Goal: Task Accomplishment & Management: Manage account settings

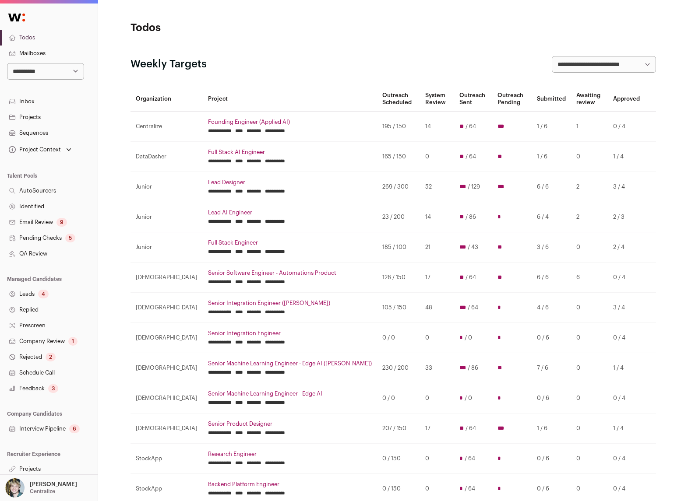
click at [211, 122] on link "Founding Engineer (Applied AI)" at bounding box center [290, 122] width 164 height 7
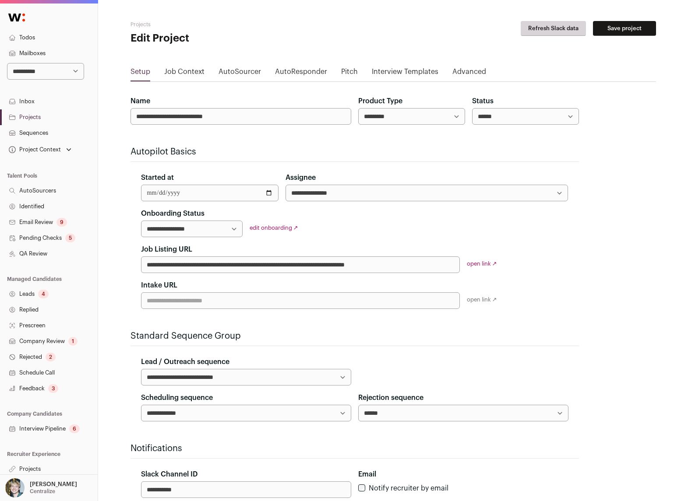
click at [470, 70] on link "Advanced" at bounding box center [469, 74] width 34 height 14
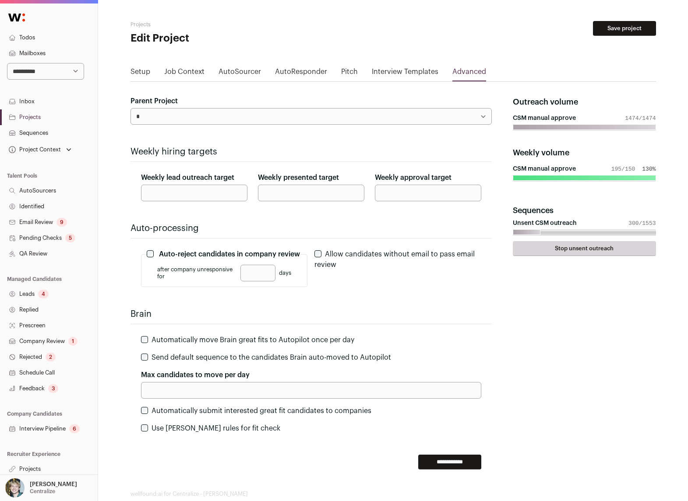
click at [210, 191] on input "***" at bounding box center [194, 193] width 106 height 17
click at [211, 191] on input "***" at bounding box center [194, 193] width 106 height 17
type input "***"
click at [426, 461] on input "**********" at bounding box center [449, 462] width 63 height 15
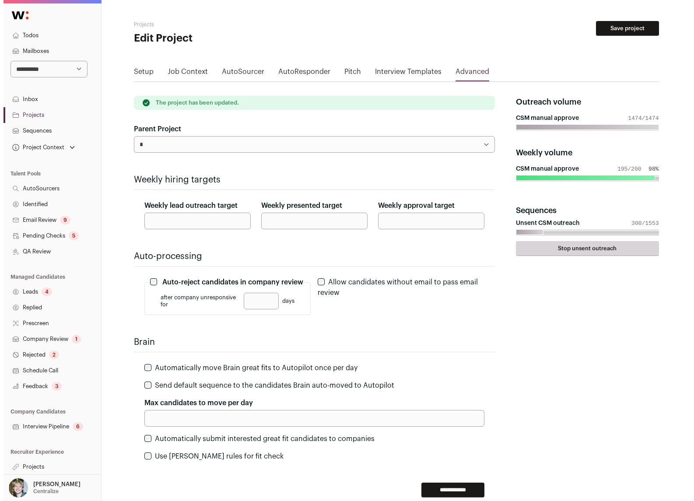
scroll to position [3, 0]
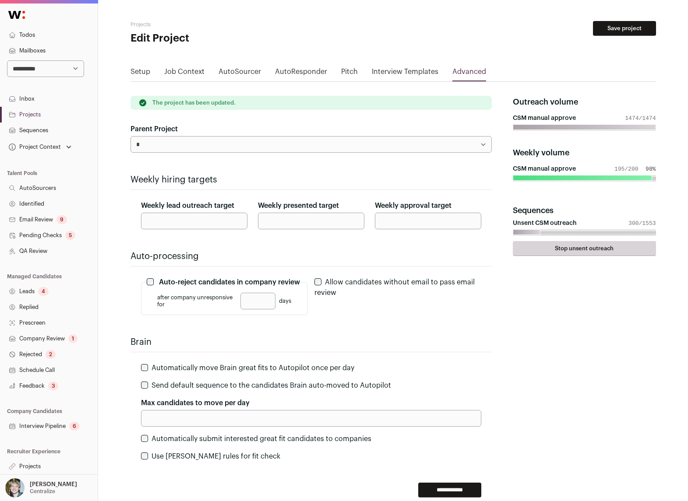
click at [39, 463] on link "Projects" at bounding box center [49, 467] width 98 height 16
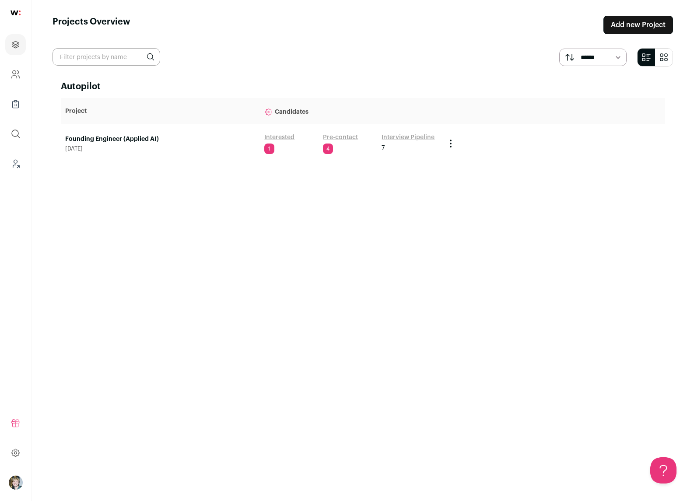
click at [142, 135] on link "Founding Engineer (Applied AI)" at bounding box center [160, 139] width 190 height 9
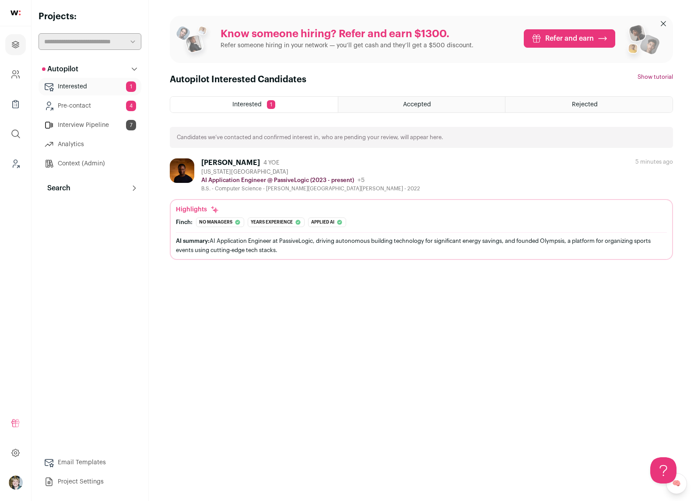
click at [83, 189] on button "Search" at bounding box center [90, 189] width 103 height 18
click at [87, 208] on link "Search" at bounding box center [90, 206] width 103 height 18
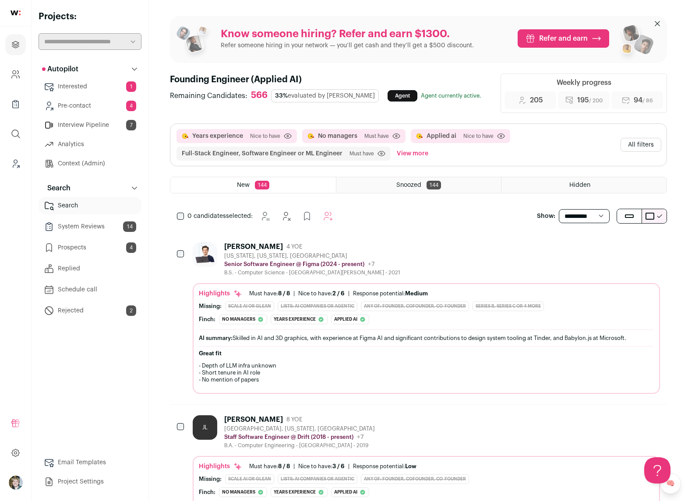
click at [398, 259] on div "[PERSON_NAME] 4 YOE [US_STATE], [US_STATE], [GEOGRAPHIC_DATA] Senior Software E…" at bounding box center [426, 260] width 467 height 34
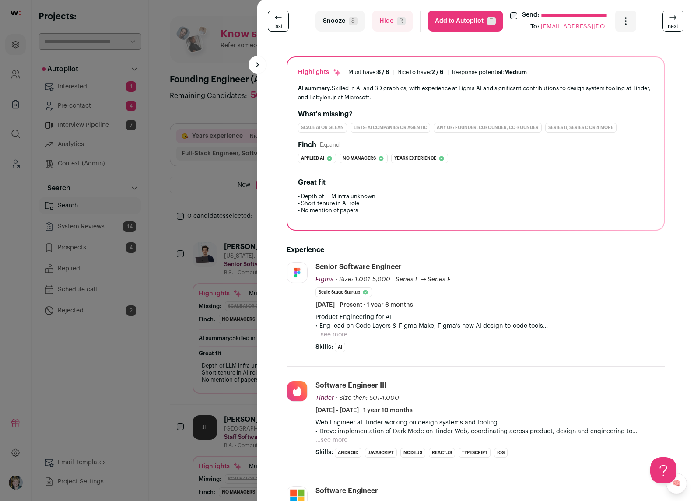
scroll to position [61, 0]
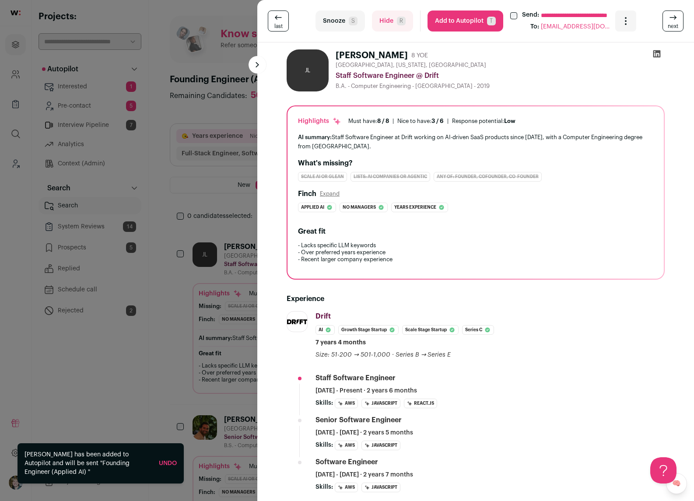
click at [201, 283] on div "**********" at bounding box center [347, 250] width 694 height 501
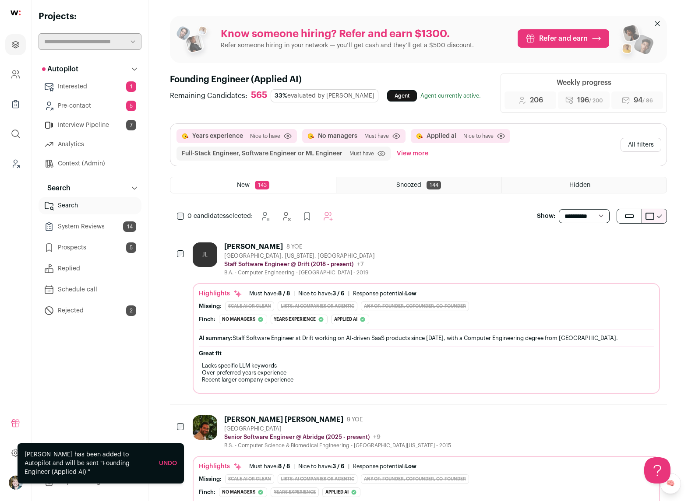
click at [641, 146] on button "All filters" at bounding box center [640, 145] width 41 height 14
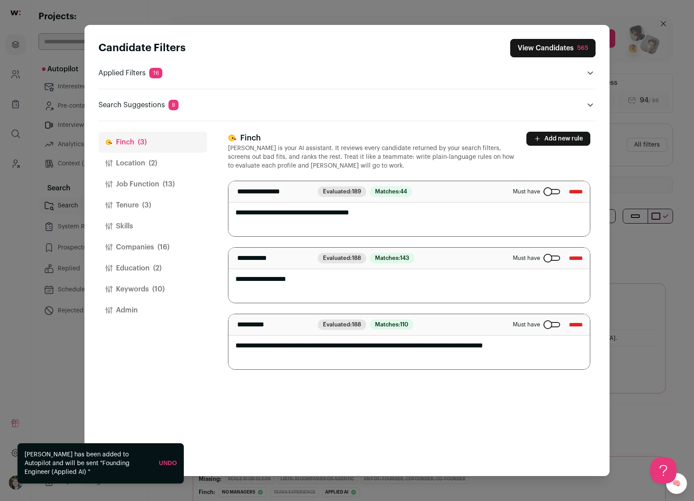
click at [145, 288] on button "Keywords (10)" at bounding box center [153, 289] width 109 height 21
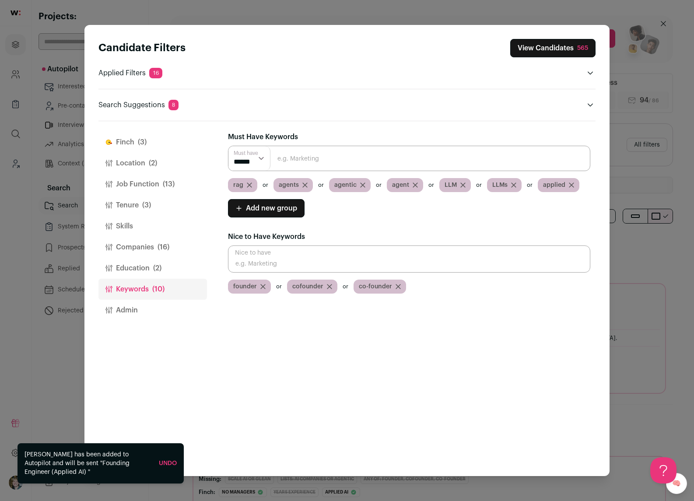
click at [320, 255] on input "Close modal via background" at bounding box center [409, 259] width 363 height 27
type input "AI"
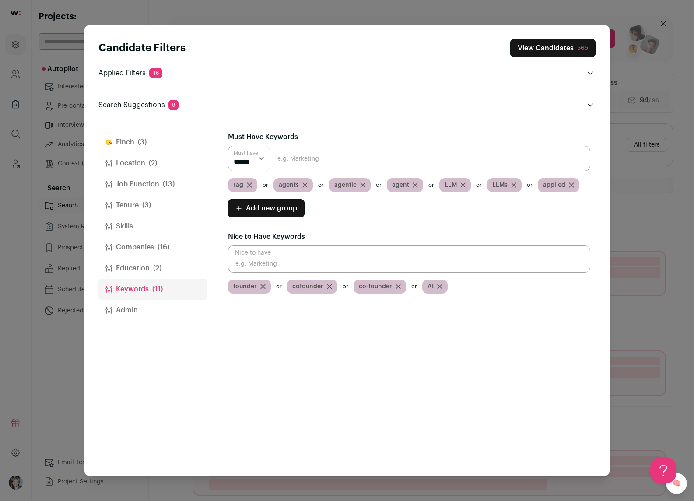
click at [138, 183] on button "Job Function (13)" at bounding box center [153, 184] width 109 height 21
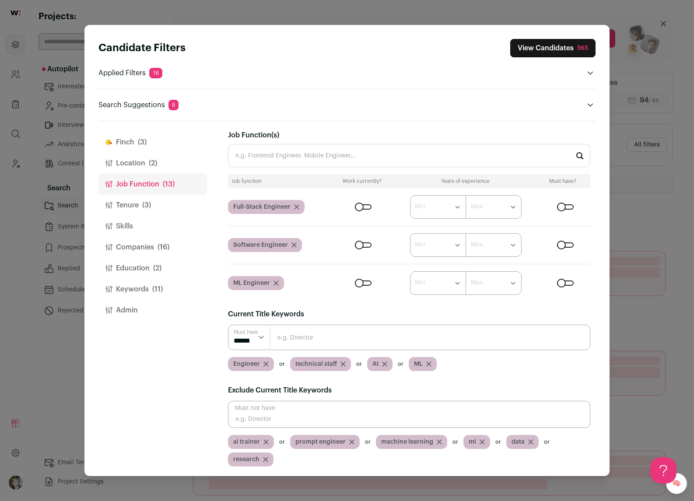
scroll to position [3, 0]
click at [151, 158] on button "Location (2)" at bounding box center [153, 163] width 109 height 21
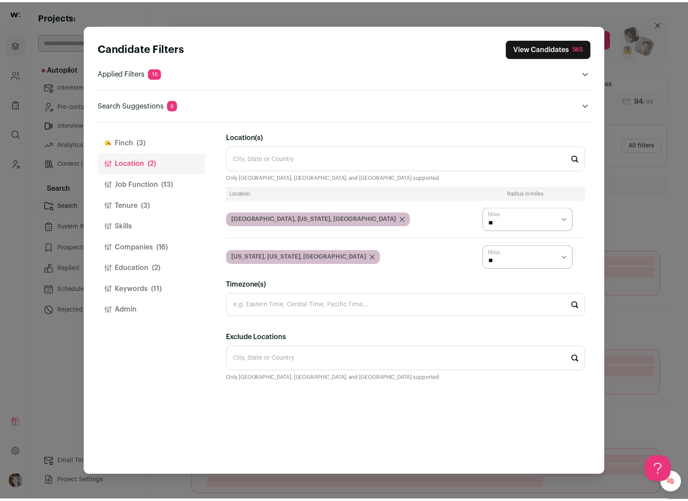
scroll to position [0, 0]
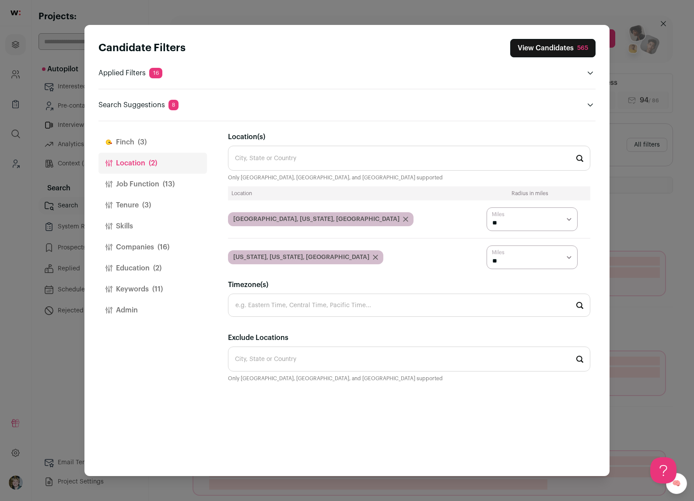
click at [142, 142] on span "(3)" at bounding box center [142, 142] width 9 height 11
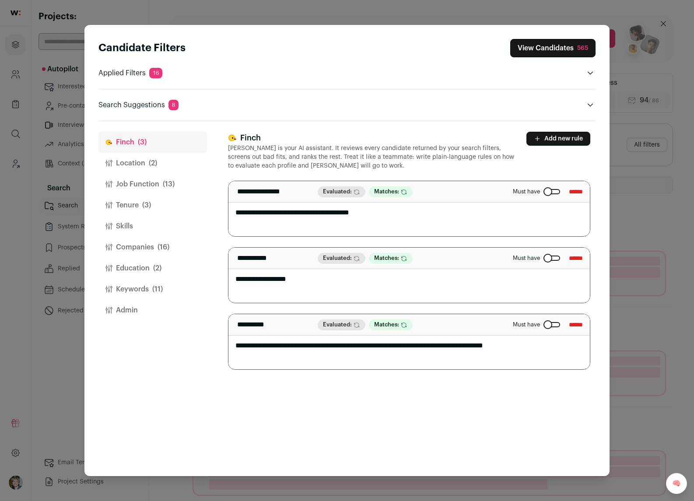
click at [548, 50] on button "View Candidates 565" at bounding box center [553, 48] width 85 height 18
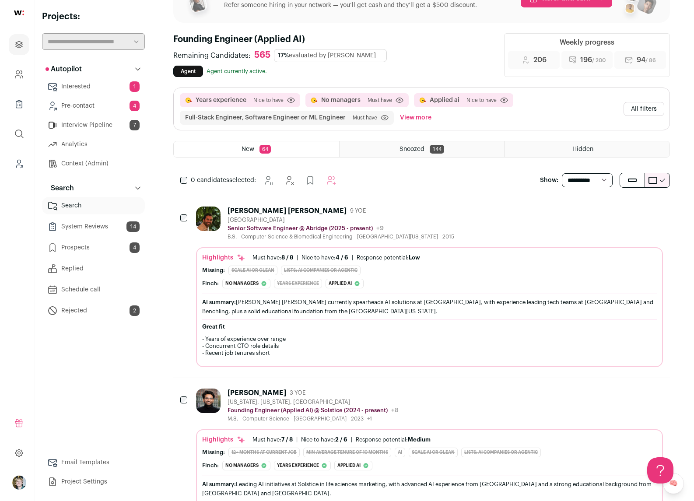
scroll to position [109, 0]
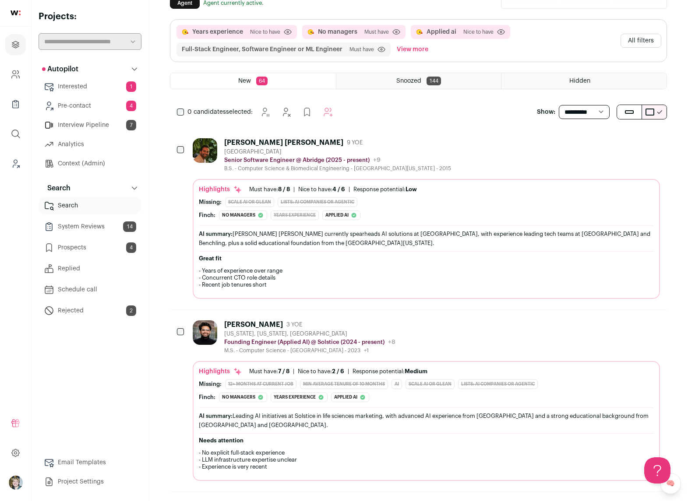
click at [475, 186] on div "Highlights Must have: 8 / 8 How many must haves have been fulfilled? | [GEOGRAP…" at bounding box center [426, 189] width 455 height 9
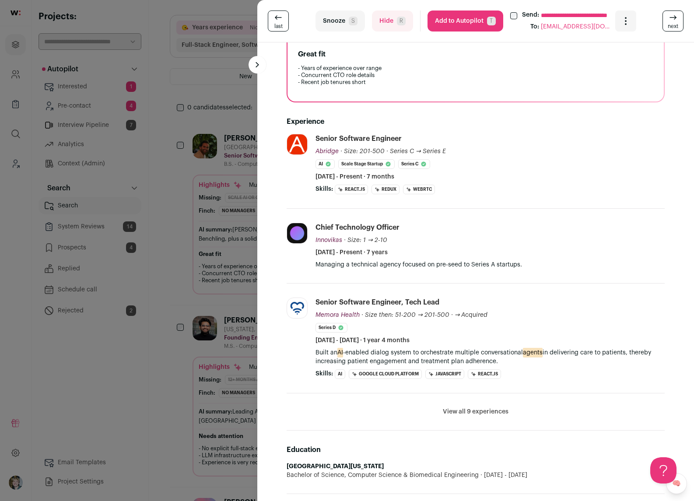
scroll to position [197, 0]
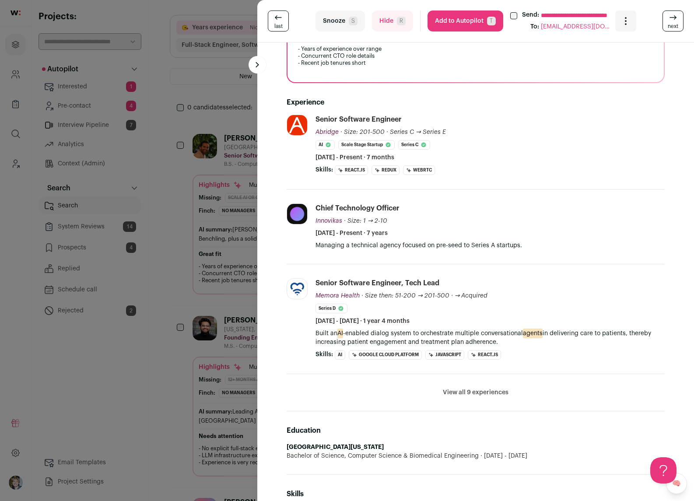
click at [197, 218] on div "**********" at bounding box center [347, 250] width 694 height 501
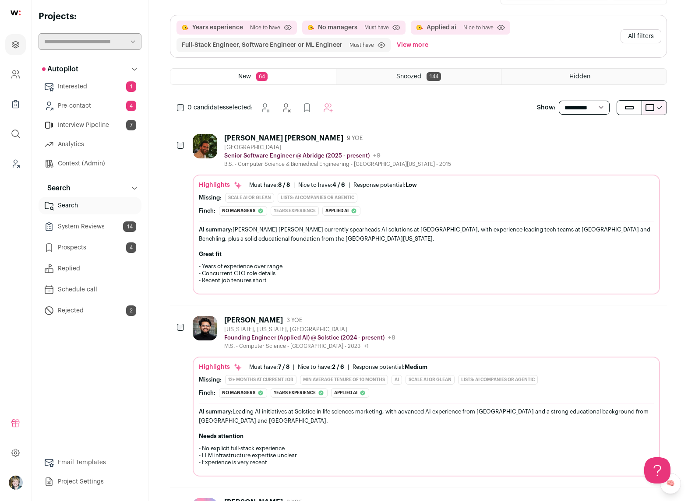
click at [422, 215] on div "[PERSON_NAME]: No managers The profile holds Senior Software Engineer and Tech …" at bounding box center [426, 211] width 455 height 10
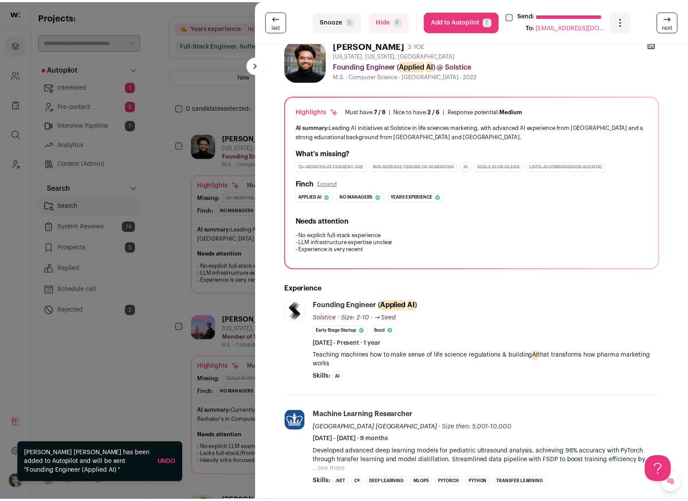
scroll to position [13, 0]
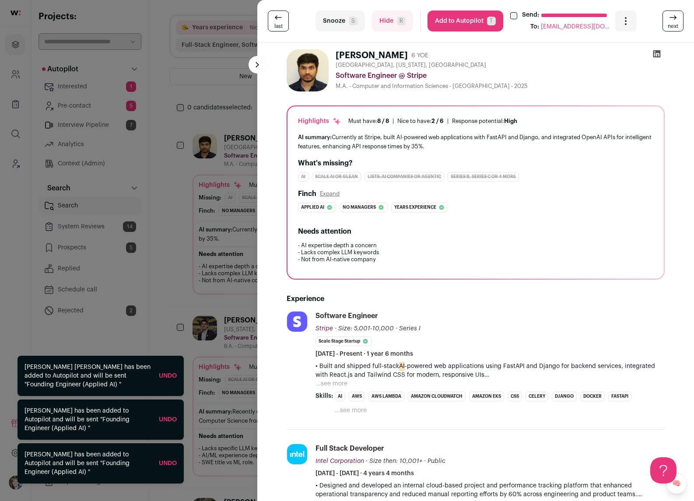
click at [224, 300] on div "**********" at bounding box center [347, 250] width 694 height 501
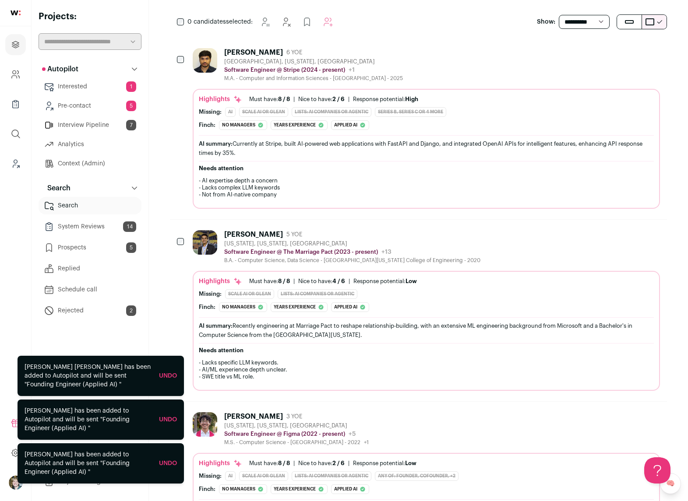
scroll to position [382, 0]
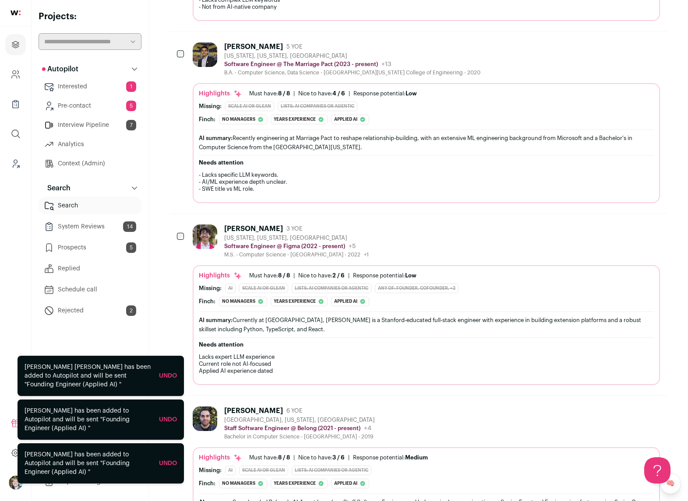
click at [416, 128] on div "Highlights Must have: 8 / 8 How many must haves have been fulfilled? | [GEOGRAP…" at bounding box center [426, 145] width 455 height 112
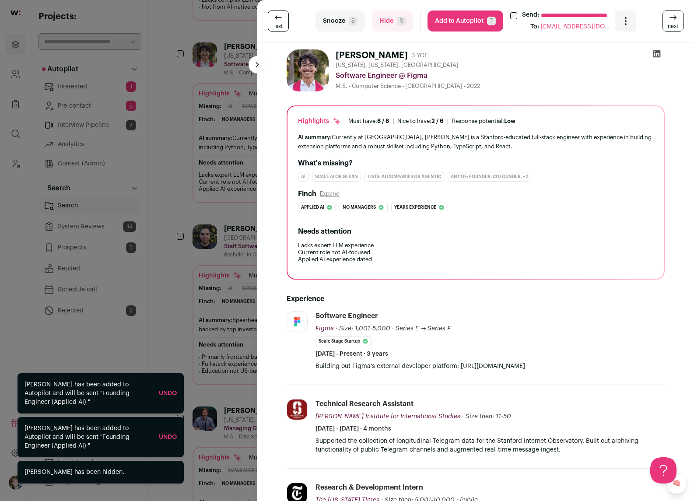
drag, startPoint x: 194, startPoint y: 238, endPoint x: 205, endPoint y: 241, distance: 11.4
click at [194, 238] on div "**********" at bounding box center [347, 250] width 694 height 501
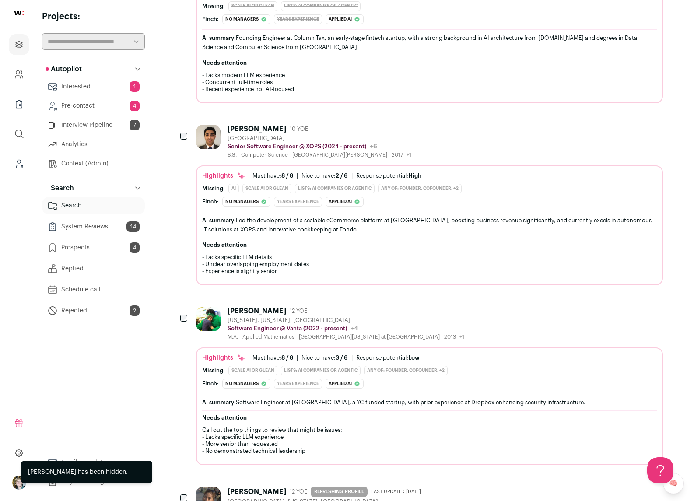
scroll to position [0, 0]
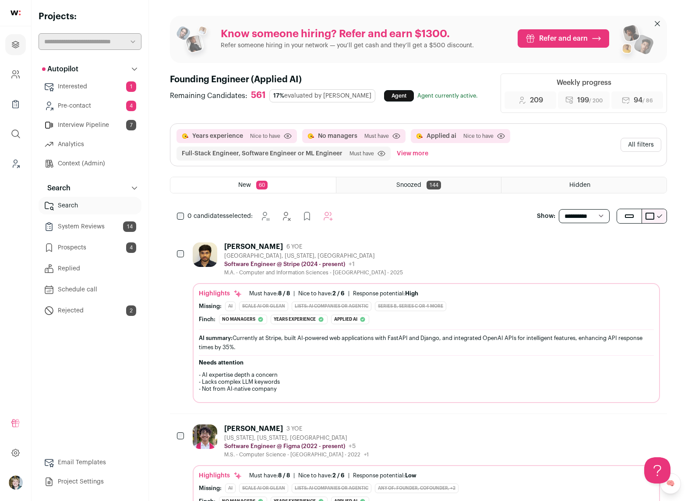
click at [637, 144] on button "All filters" at bounding box center [640, 145] width 41 height 14
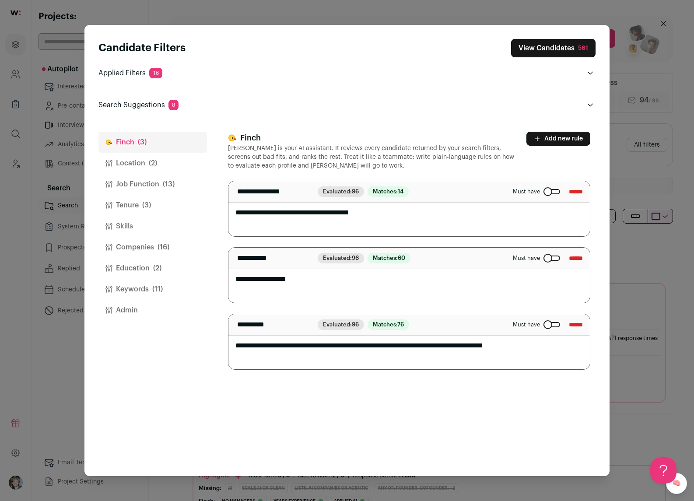
click at [144, 245] on button "Companies (16)" at bounding box center [153, 247] width 109 height 21
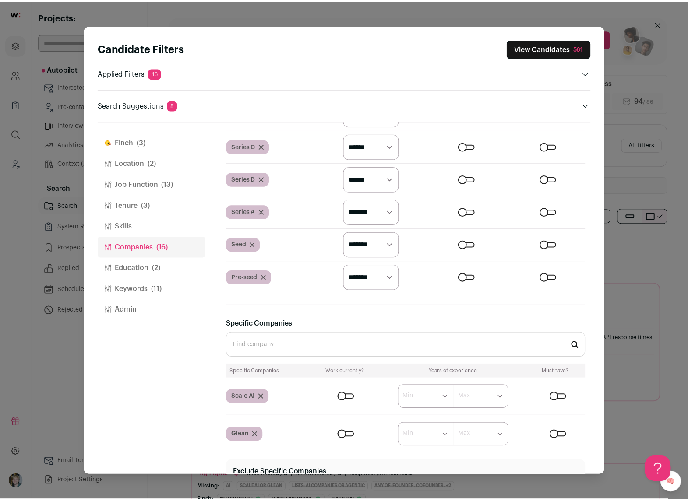
scroll to position [711, 0]
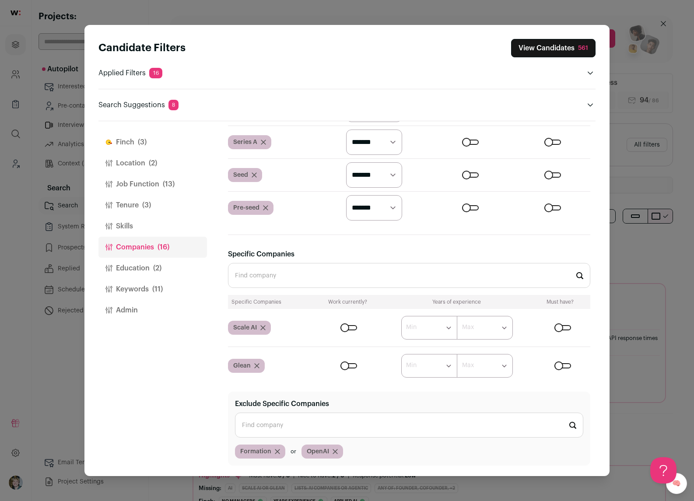
click at [42, 288] on div "Candidate Filters View Candidates 561 Applied Filters 16 Years experience, No m…" at bounding box center [347, 250] width 694 height 501
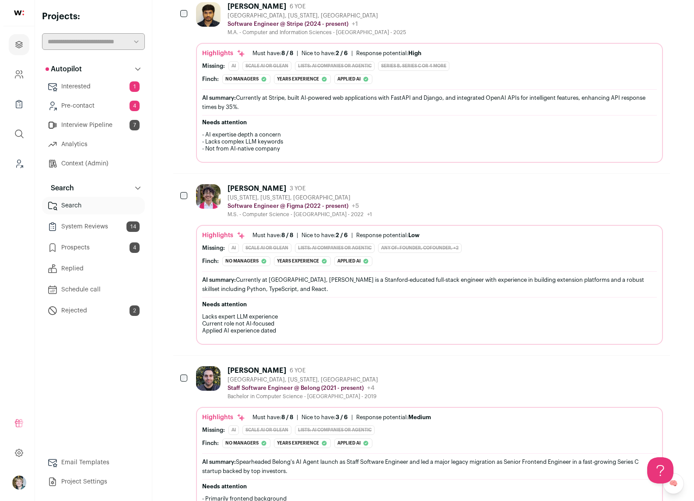
scroll to position [377, 0]
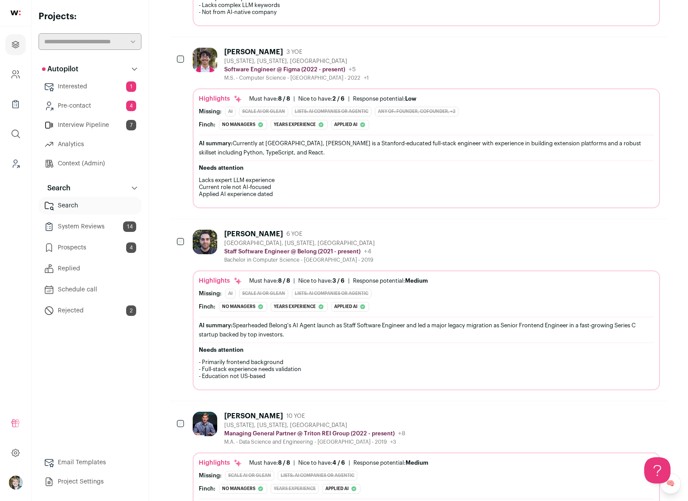
click at [425, 265] on div "[PERSON_NAME] 6 YOE [GEOGRAPHIC_DATA], [US_STATE], [GEOGRAPHIC_DATA] Staff Soft…" at bounding box center [426, 310] width 467 height 161
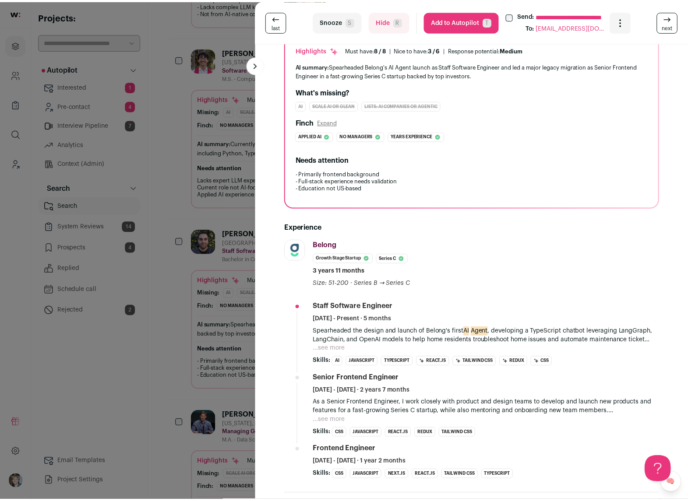
scroll to position [133, 0]
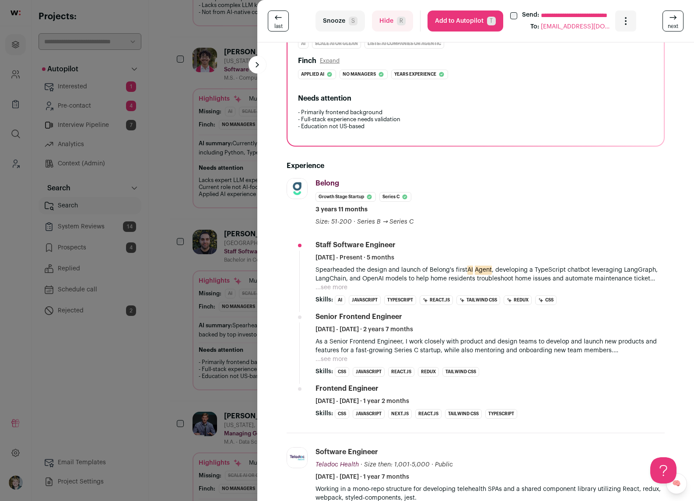
click at [214, 310] on div "**********" at bounding box center [347, 250] width 694 height 501
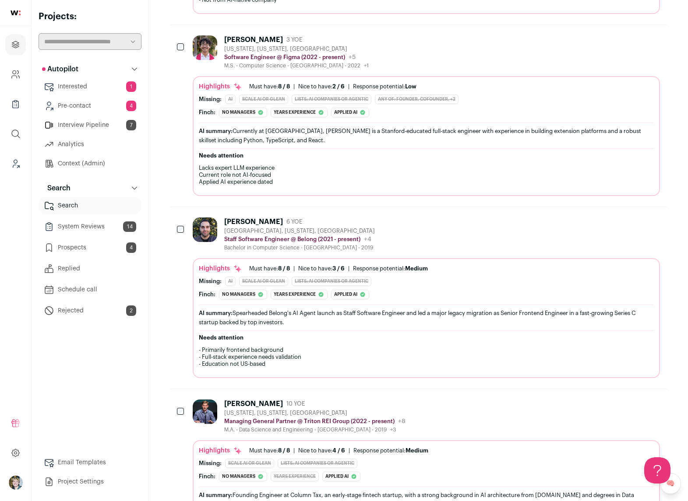
scroll to position [507, 0]
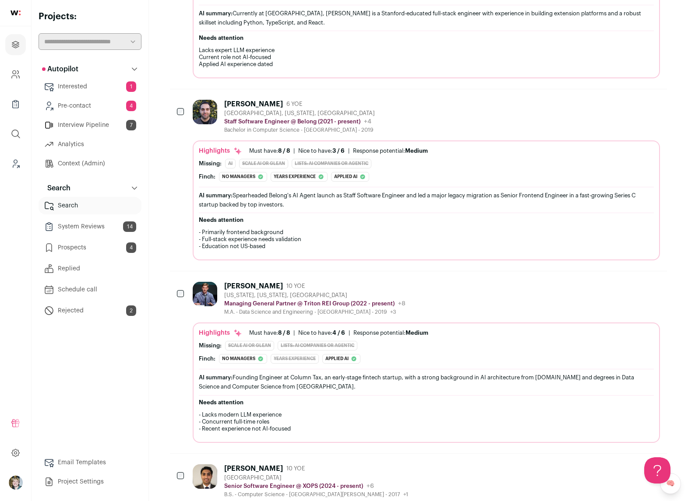
click at [389, 321] on div "[PERSON_NAME] 10 YOE [US_STATE], [US_STATE], [GEOGRAPHIC_DATA] Managing General…" at bounding box center [426, 362] width 467 height 161
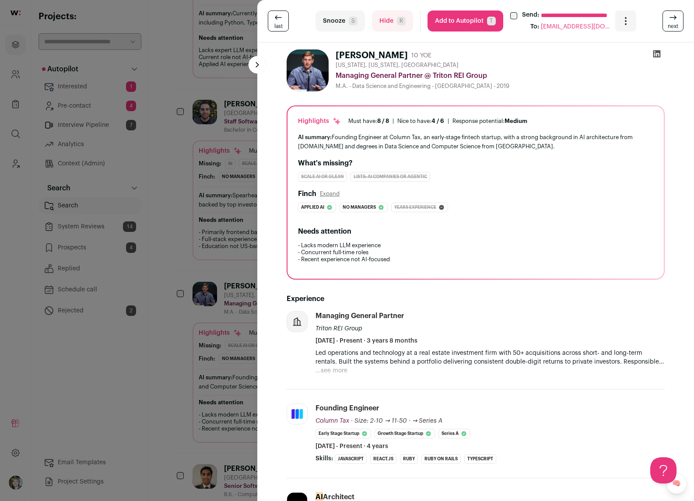
click at [201, 325] on div "**********" at bounding box center [347, 250] width 694 height 501
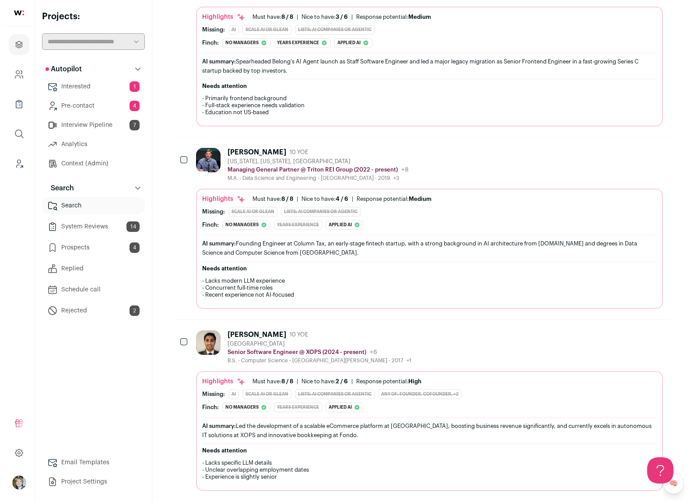
scroll to position [655, 0]
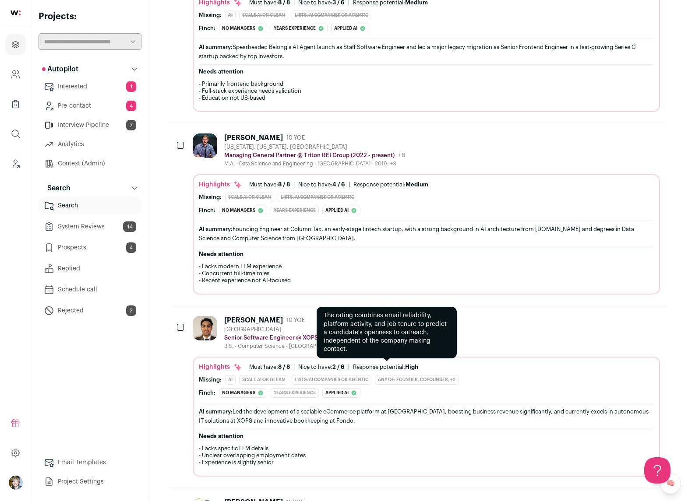
click at [380, 368] on div "Response potential: High" at bounding box center [385, 367] width 65 height 7
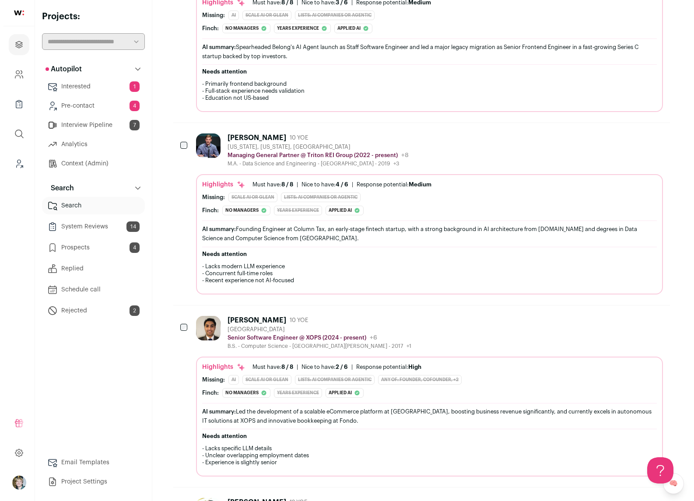
scroll to position [824, 0]
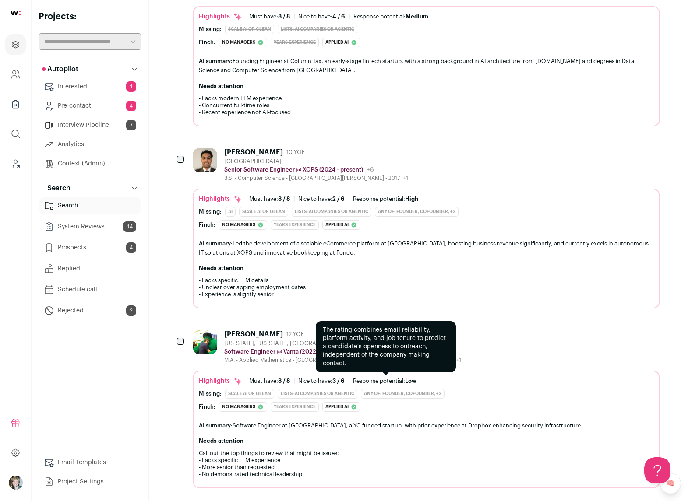
click at [372, 379] on div "Response potential: Low" at bounding box center [384, 381] width 63 height 7
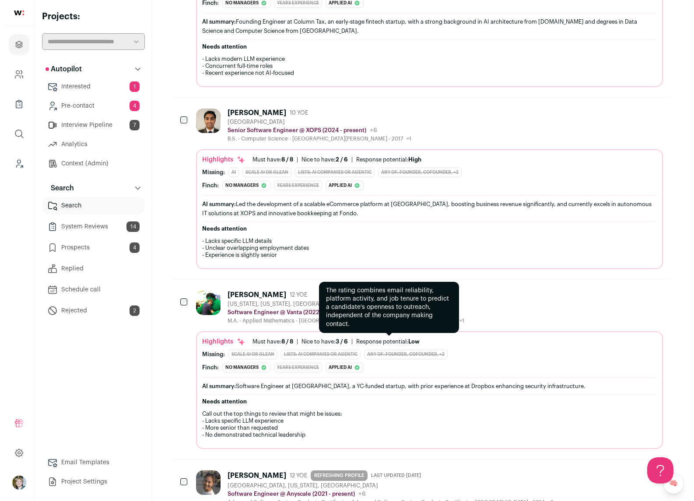
scroll to position [966, 0]
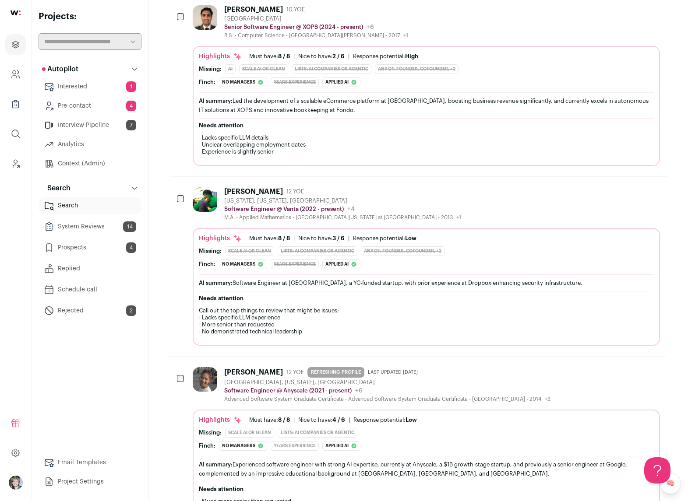
click at [382, 402] on div "Advanced Software System Graduate Certificate - Advanced Software System Gradua…" at bounding box center [387, 399] width 326 height 7
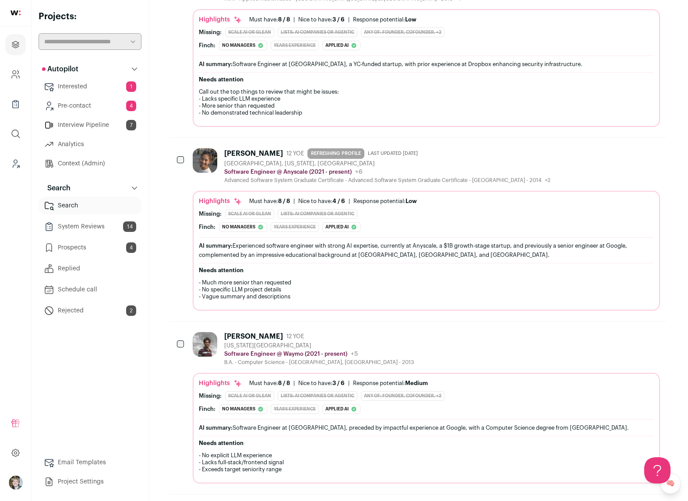
scroll to position [1249, 0]
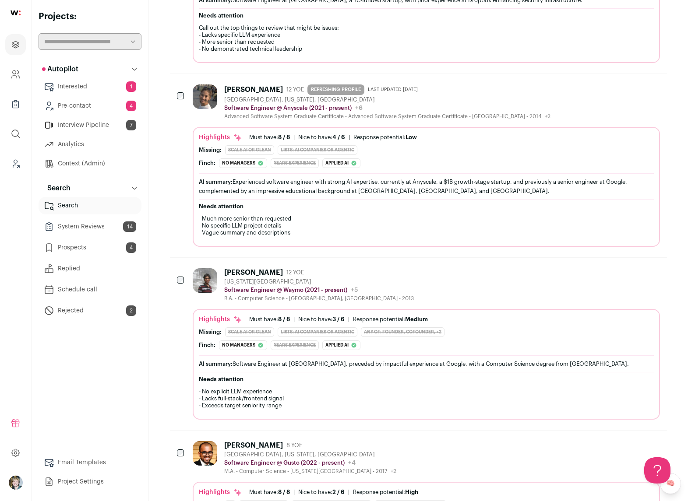
click at [388, 376] on h2 "Needs attention" at bounding box center [426, 379] width 455 height 7
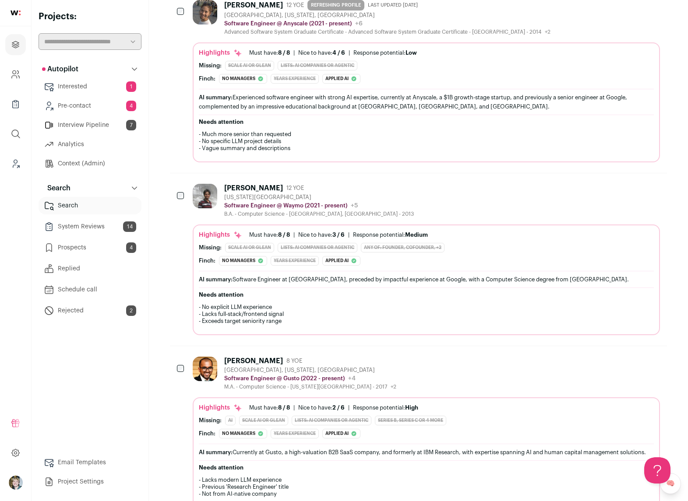
scroll to position [1412, 0]
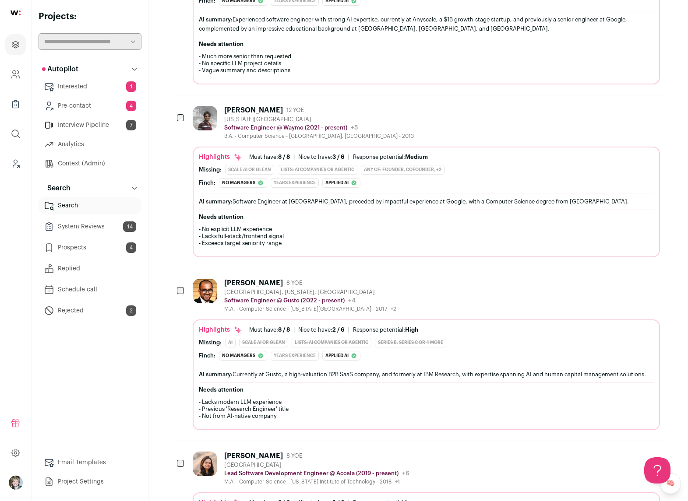
click at [388, 376] on div "AI summary: Currently at Gusto, a high-valuation B2B SaaS company, and formerly…" at bounding box center [426, 374] width 455 height 9
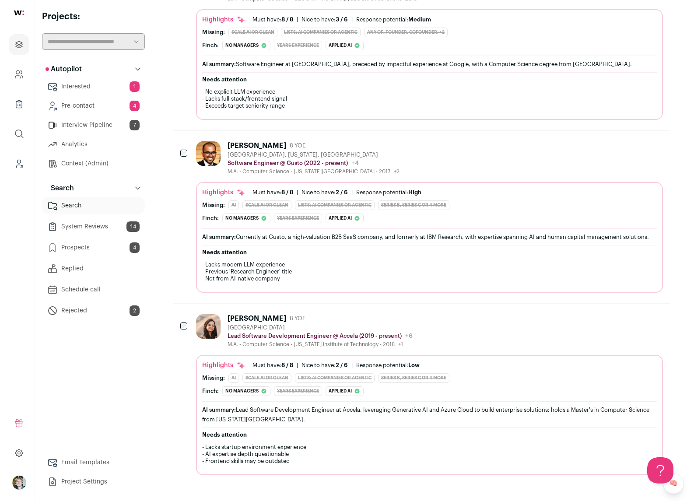
scroll to position [1549, 0]
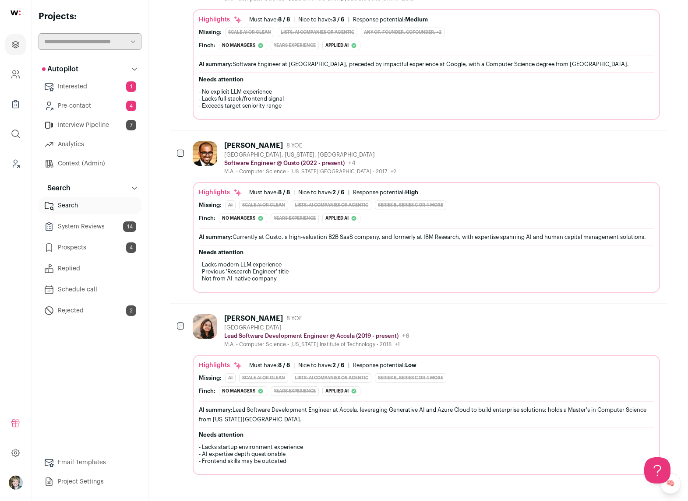
click at [389, 363] on div "Response potential: Low" at bounding box center [384, 365] width 63 height 7
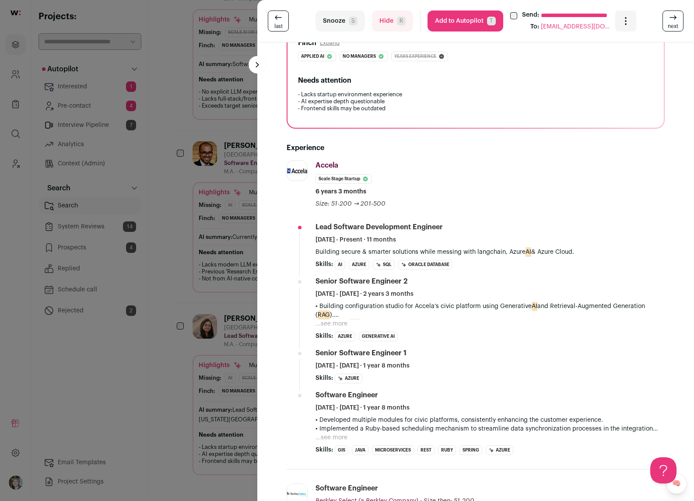
scroll to position [307, 0]
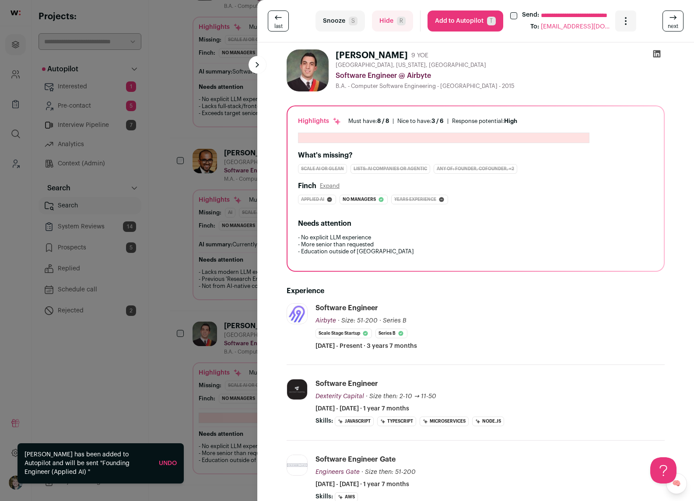
click at [218, 374] on div "**********" at bounding box center [347, 250] width 694 height 501
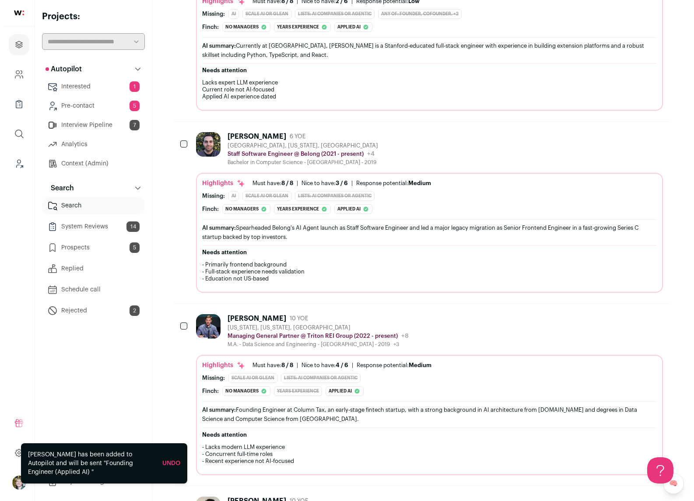
scroll to position [0, 0]
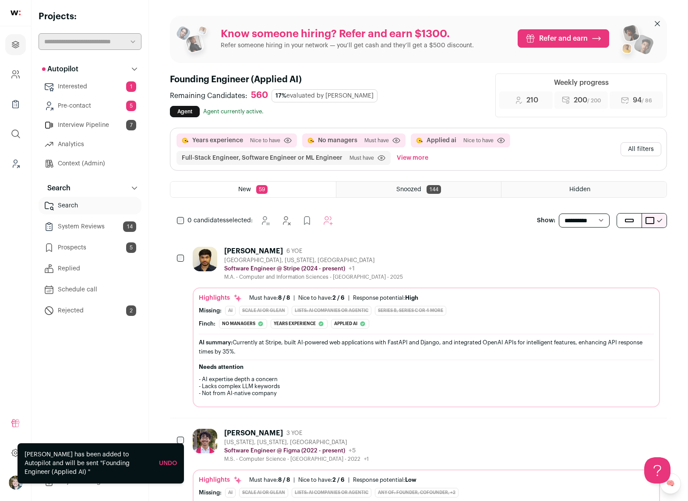
click at [447, 340] on div "AI summary: Currently at Stripe, built AI-powered web applications with FastAPI…" at bounding box center [426, 347] width 455 height 18
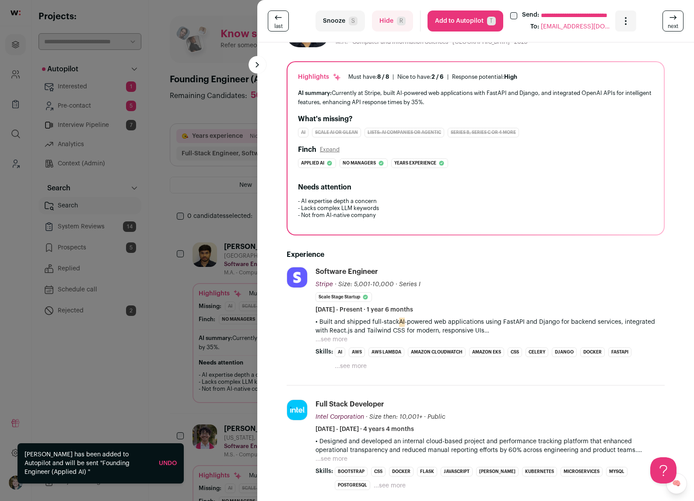
scroll to position [49, 0]
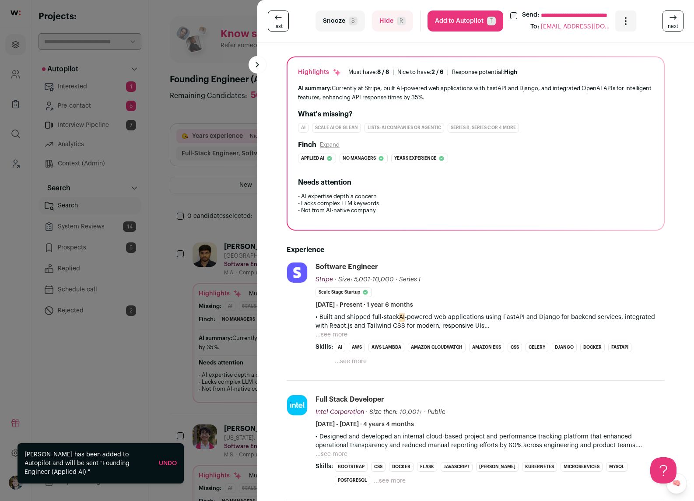
click at [332, 333] on button "...see more" at bounding box center [332, 335] width 32 height 9
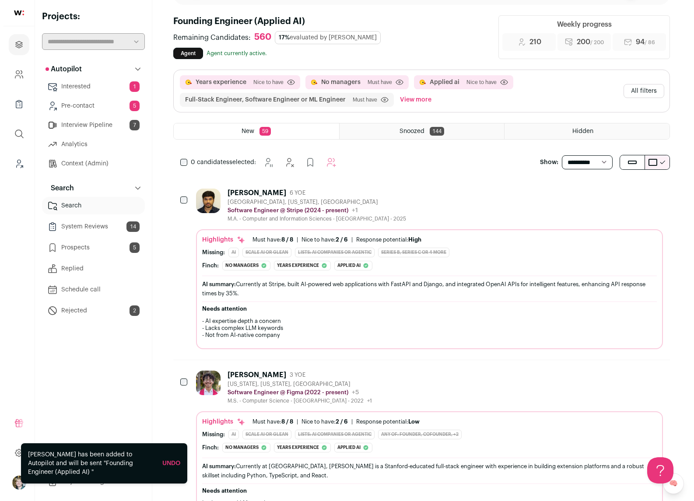
scroll to position [144, 0]
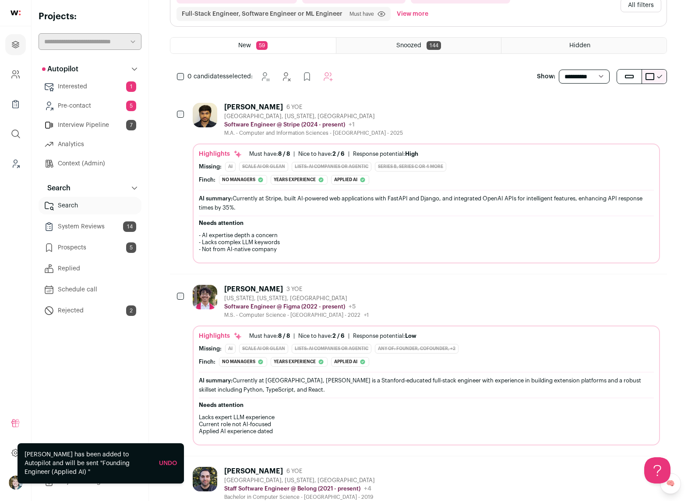
click at [378, 326] on div "Highlights Must have: 8 / 8 How many must haves have been fulfilled? | [GEOGRAP…" at bounding box center [426, 386] width 467 height 120
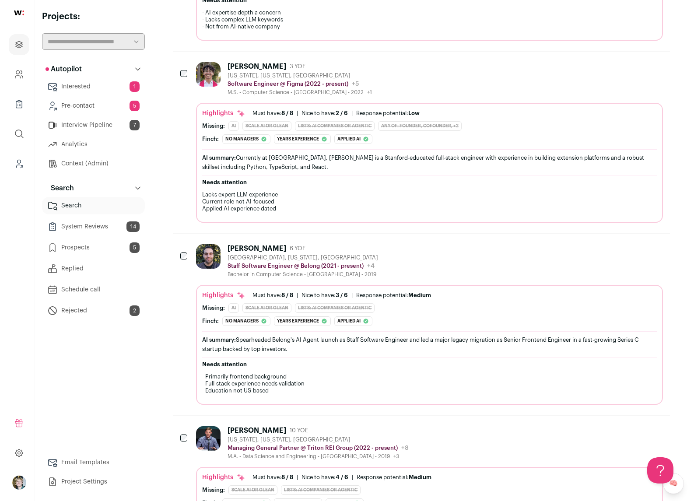
scroll to position [367, 0]
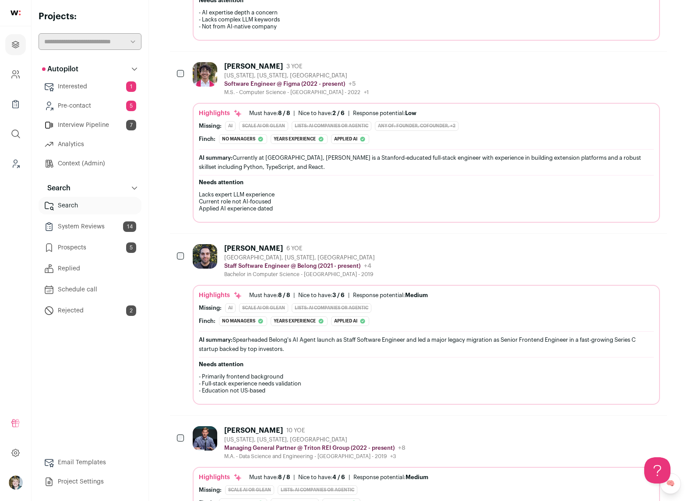
click at [364, 326] on div "Highlights Must have: 8 / 8 How many must haves have been fulfilled? | [GEOGRAP…" at bounding box center [426, 347] width 455 height 112
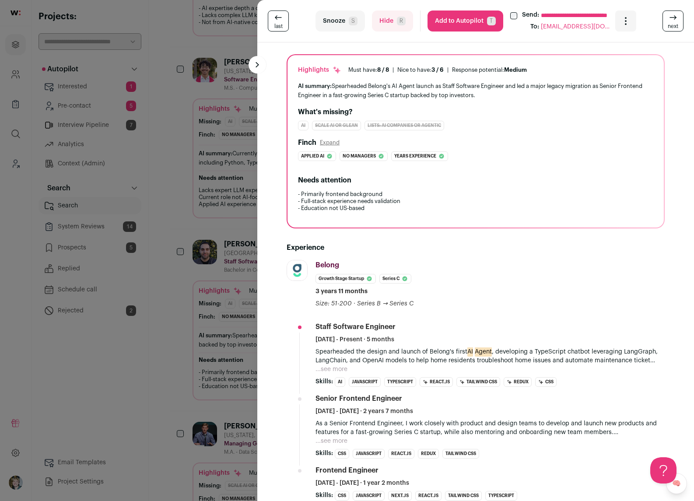
scroll to position [52, 0]
click at [328, 365] on button "...see more" at bounding box center [332, 369] width 32 height 9
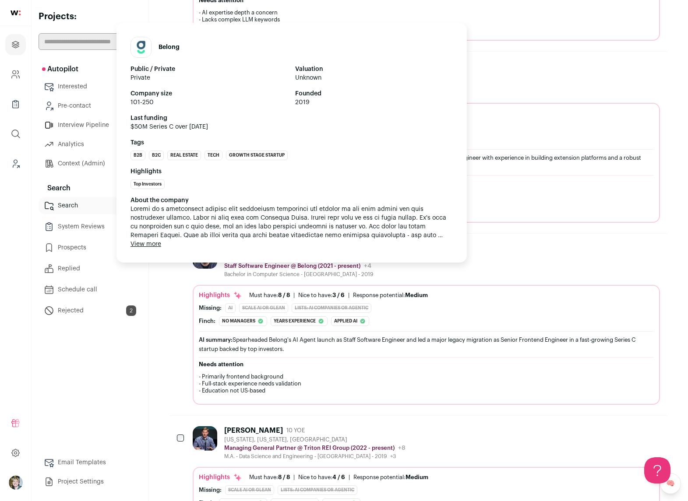
scroll to position [0, 0]
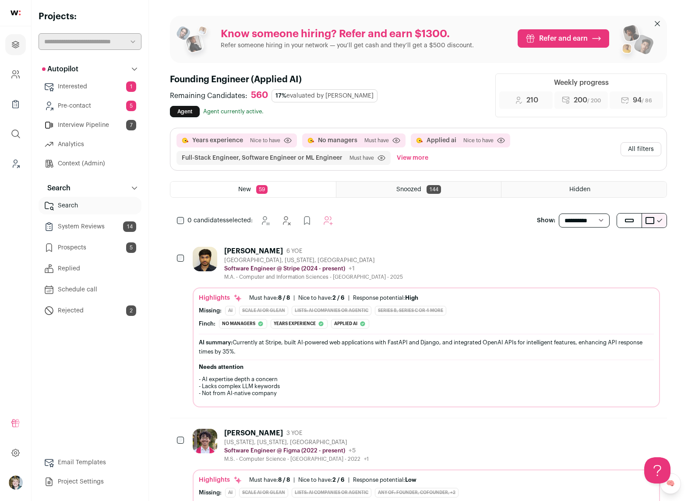
click at [76, 110] on link "Pre-contact 5" at bounding box center [90, 106] width 103 height 18
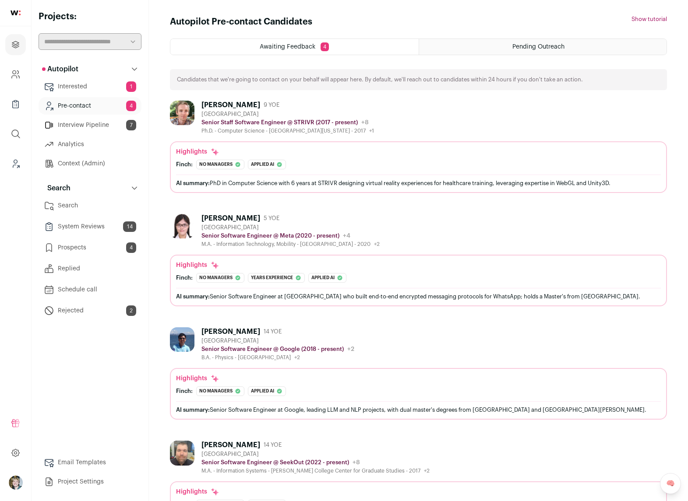
click at [79, 127] on link "Interview Pipeline 7" at bounding box center [90, 125] width 103 height 18
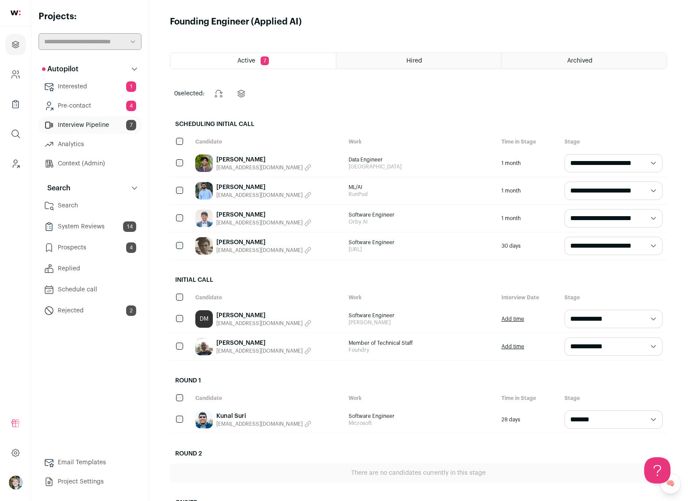
click at [253, 317] on link "[PERSON_NAME]" at bounding box center [263, 315] width 95 height 9
click at [228, 346] on html "Projects Company and ATS Settings Company Lists (Experimental) Global Search Le…" at bounding box center [344, 298] width 688 height 597
click at [229, 344] on link "[PERSON_NAME]" at bounding box center [263, 343] width 95 height 9
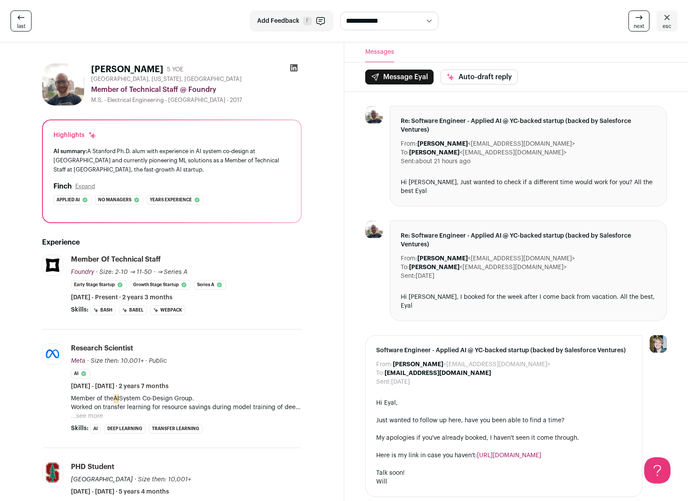
click at [568, 177] on div "Re: Software Engineer - Applied AI @ YC-backed startup (backed by Salesforce Ve…" at bounding box center [529, 156] width 278 height 101
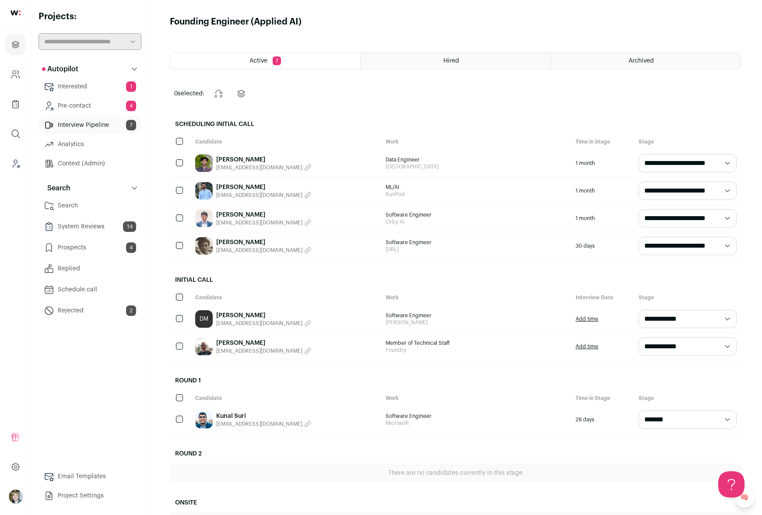
click at [108, 240] on link "Prospects 4" at bounding box center [90, 248] width 103 height 18
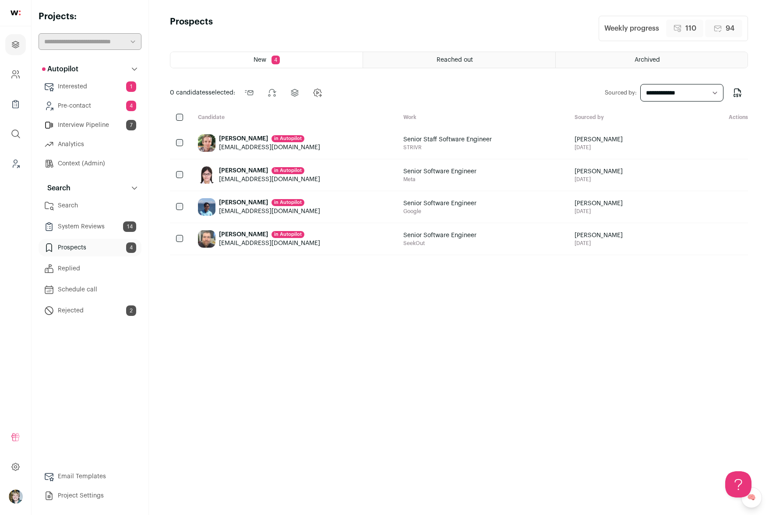
click at [86, 205] on link "Search" at bounding box center [90, 206] width 103 height 18
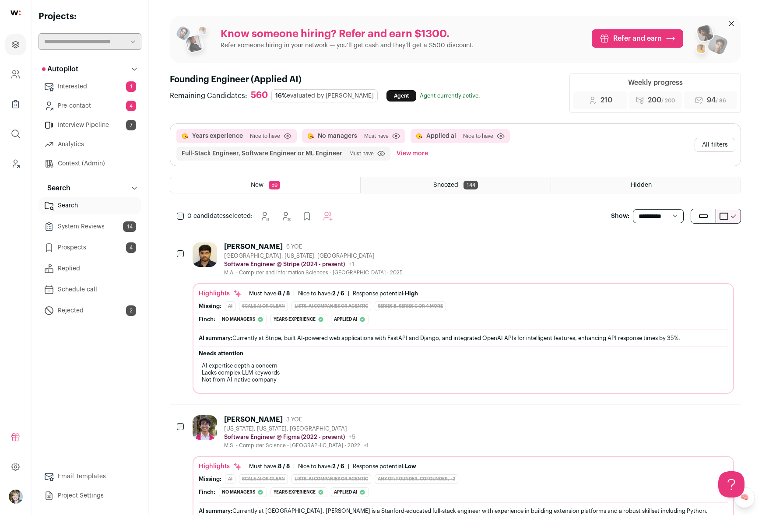
click at [687, 143] on button "All filters" at bounding box center [715, 145] width 41 height 14
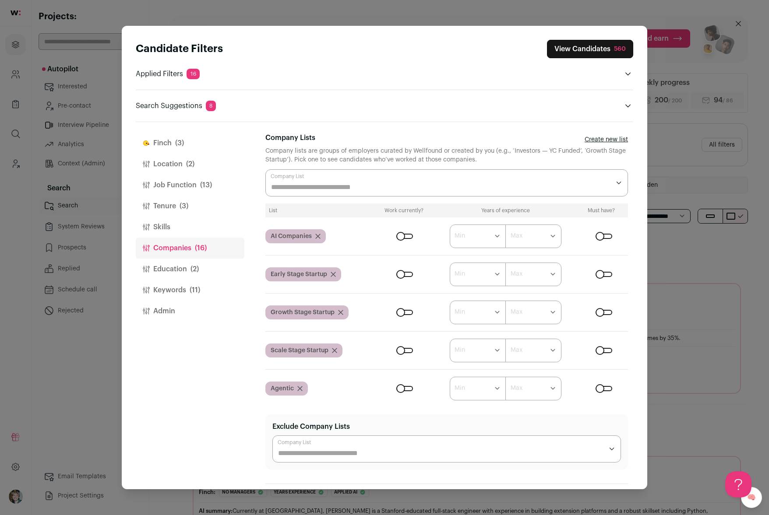
drag, startPoint x: 69, startPoint y: 164, endPoint x: 84, endPoint y: 173, distance: 16.7
click at [69, 164] on div "Candidate Filters View Candidates 560 Applied Filters 16 Years experience, No m…" at bounding box center [384, 257] width 769 height 515
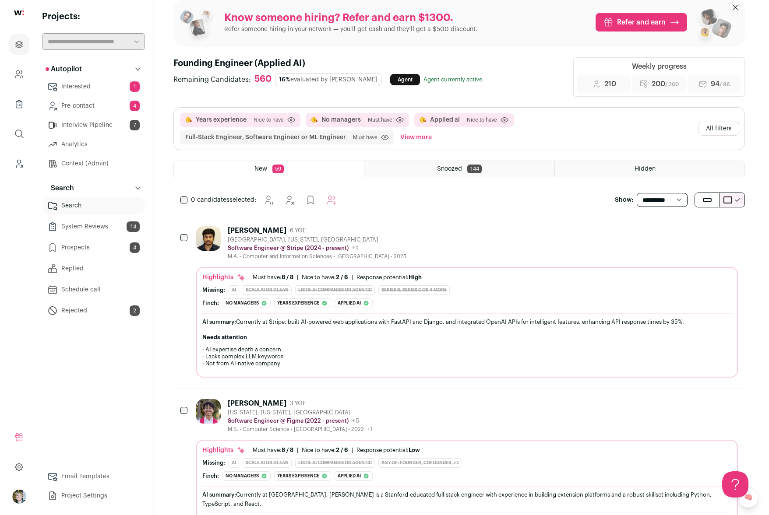
scroll to position [17, 0]
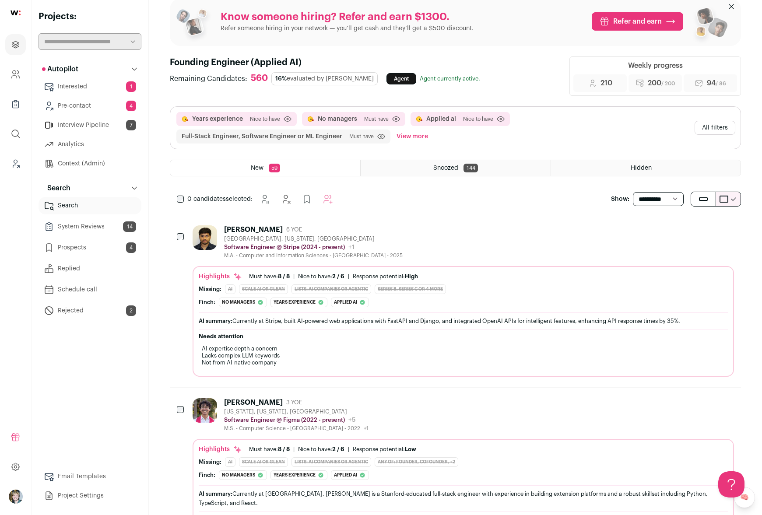
click at [497, 298] on div "[PERSON_NAME]: No managers The candidate's titles are 'Software Engineer' and '…" at bounding box center [463, 303] width 529 height 10
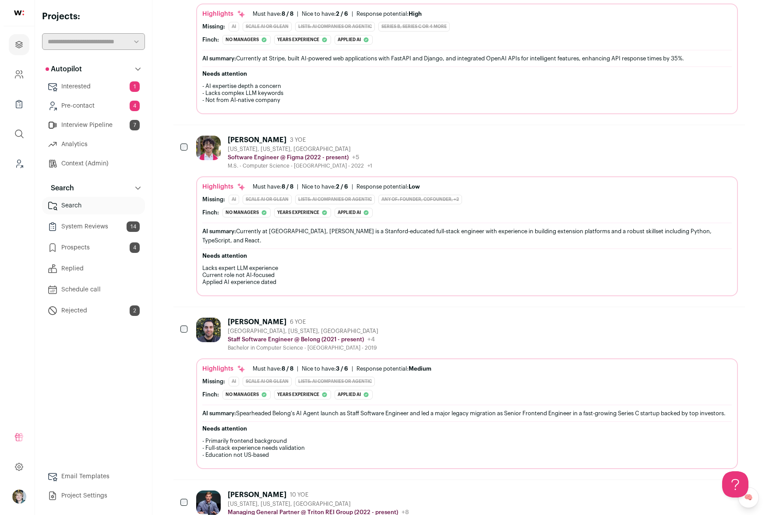
scroll to position [310, 0]
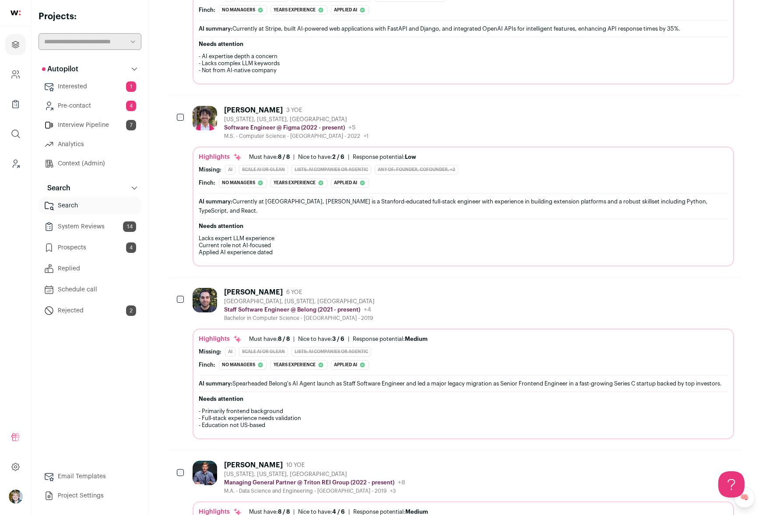
click at [417, 347] on div "Missing: AI Scale AI or Glean Lists: AI Companies or Agentic" at bounding box center [463, 352] width 529 height 10
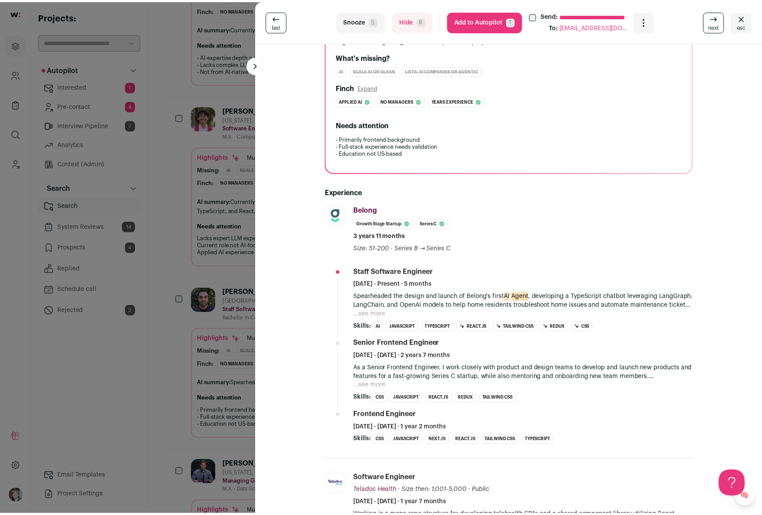
scroll to position [107, 0]
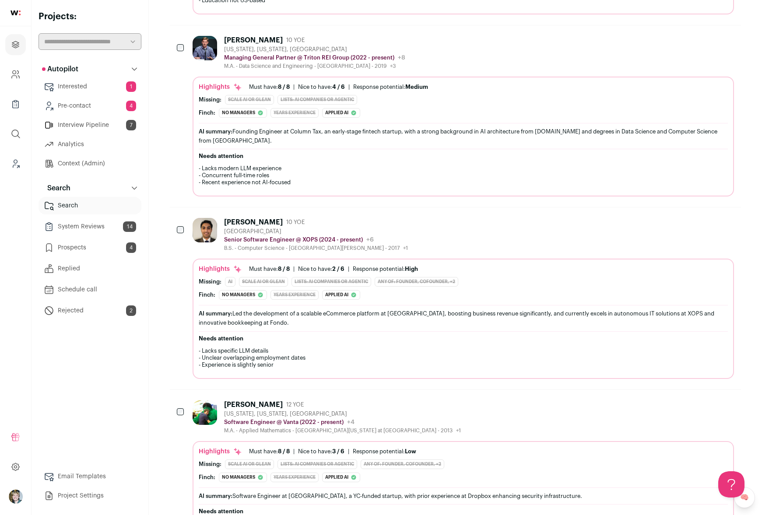
click at [444, 299] on div "[PERSON_NAME]: No managers There is no indication in the profile that the candi…" at bounding box center [463, 295] width 529 height 10
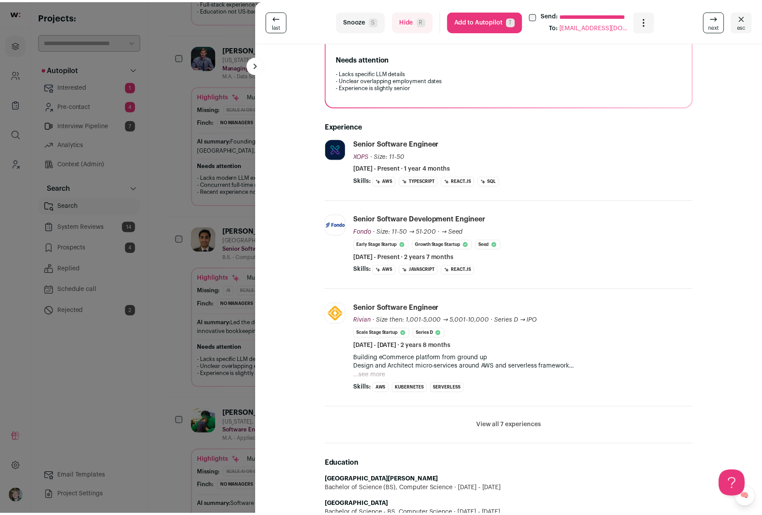
scroll to position [221, 0]
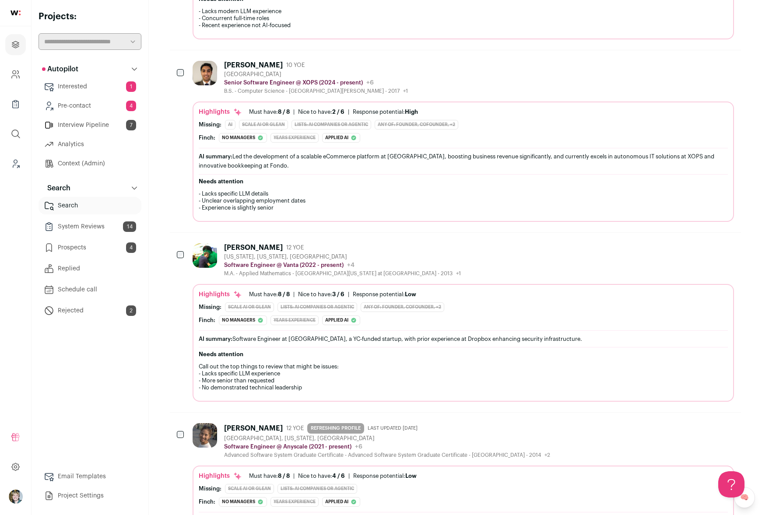
click at [442, 307] on div "Any of: founder, cofounder, +2" at bounding box center [403, 308] width 84 height 10
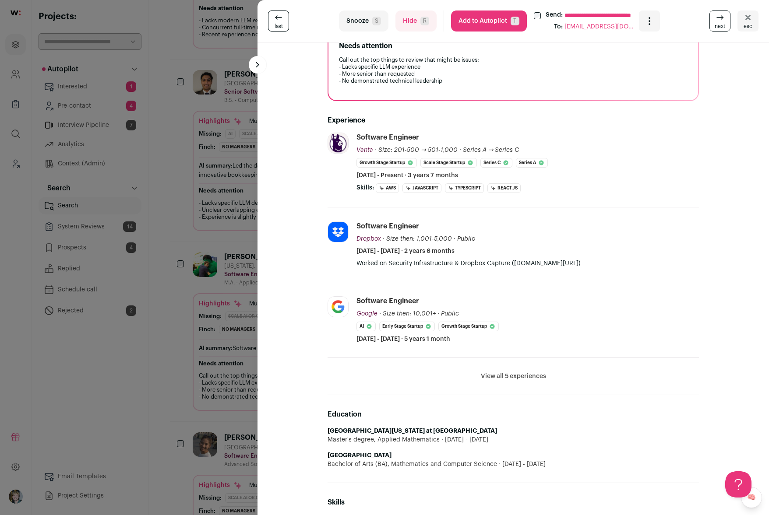
scroll to position [241, 0]
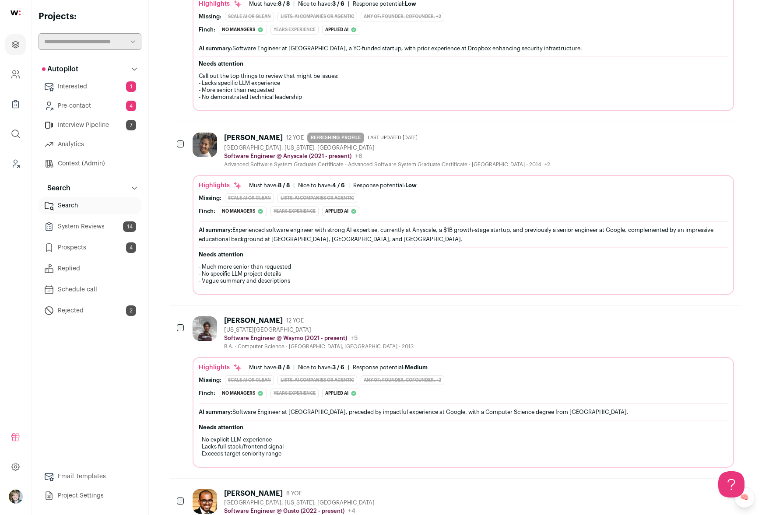
click at [530, 65] on h2 "Needs attention" at bounding box center [463, 63] width 529 height 7
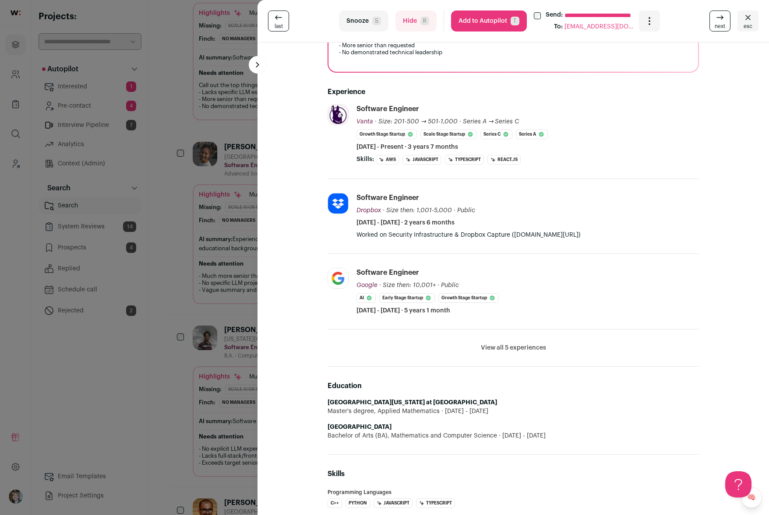
scroll to position [237, 0]
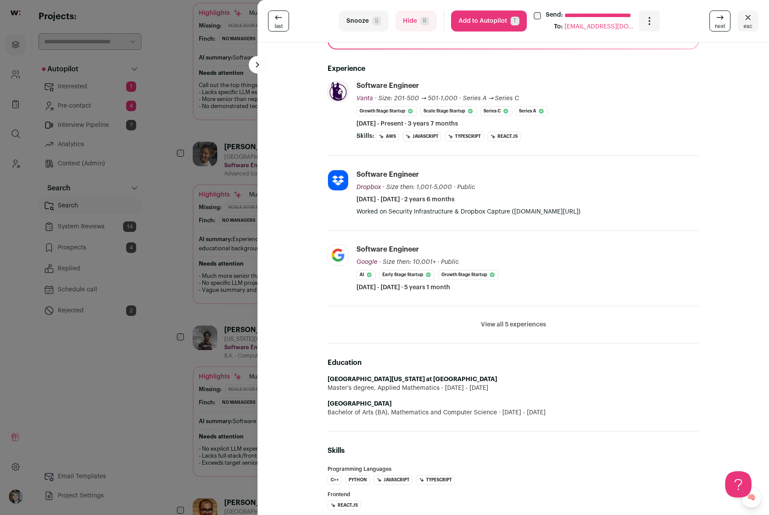
click at [499, 321] on button "View all 5 experiences" at bounding box center [513, 325] width 65 height 9
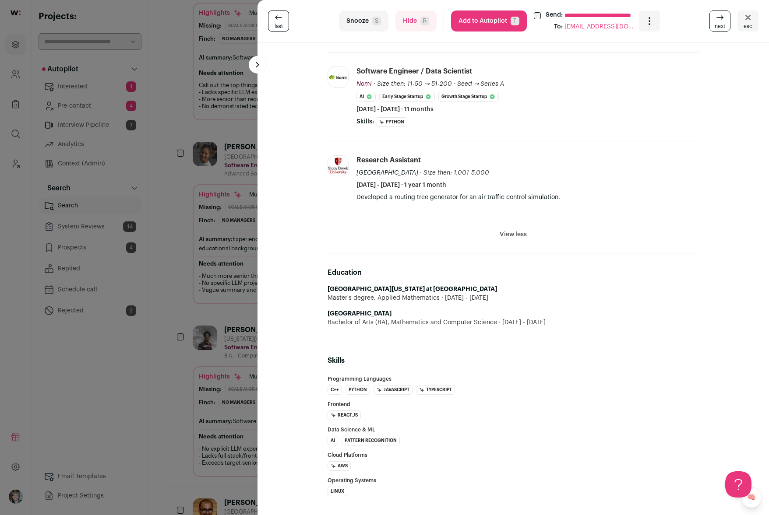
scroll to position [0, 0]
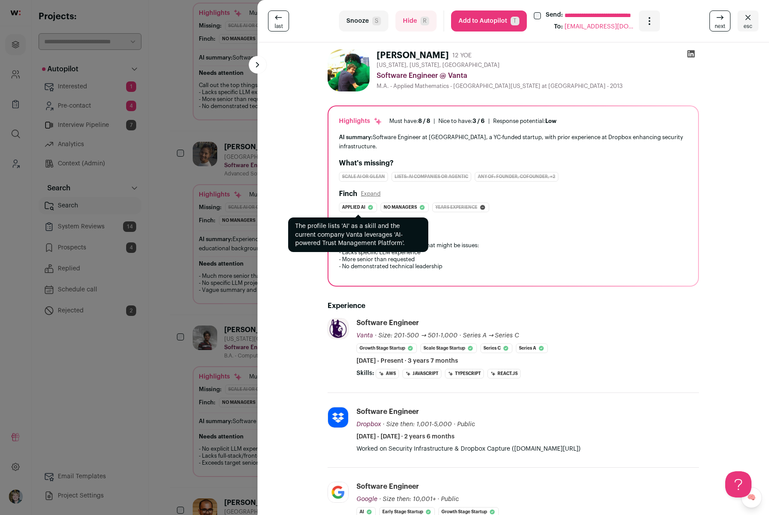
click at [358, 203] on span "Applied ai" at bounding box center [353, 207] width 23 height 9
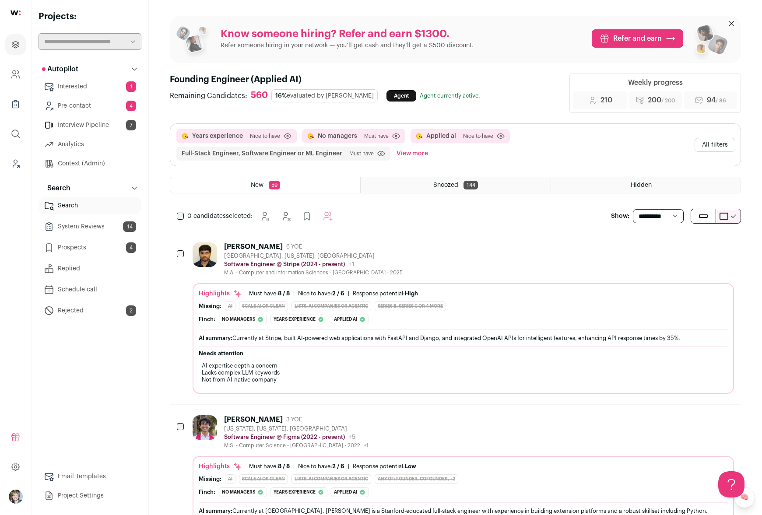
click at [83, 127] on link "Interview Pipeline 7" at bounding box center [90, 125] width 103 height 18
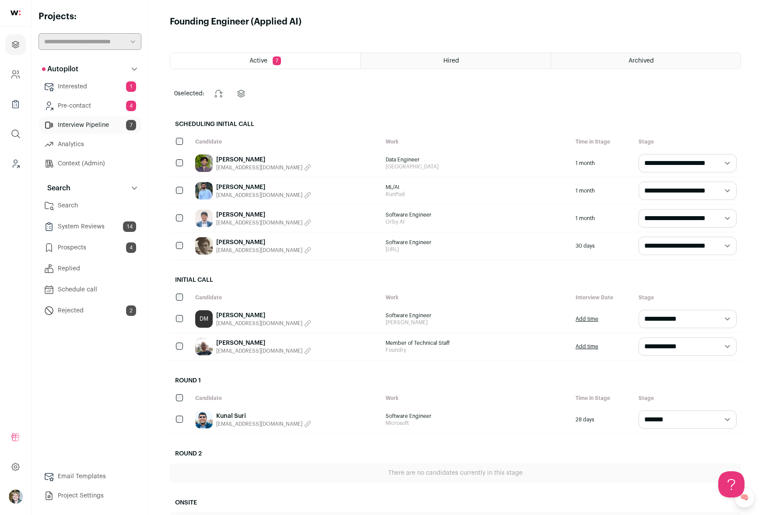
click at [231, 415] on link "Kunal Suri" at bounding box center [263, 416] width 95 height 9
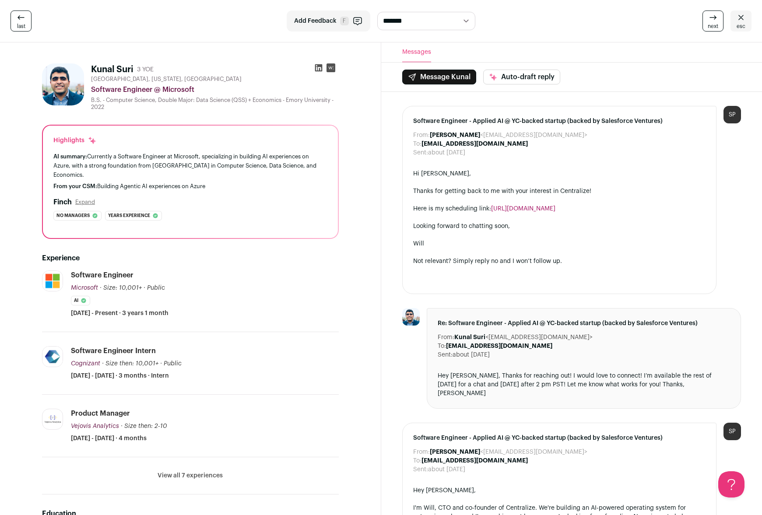
click at [331, 67] on icon at bounding box center [330, 68] width 5 height 3
click at [476, 145] on b "[EMAIL_ADDRESS][DOMAIN_NAME]" at bounding box center [475, 144] width 106 height 6
click at [454, 144] on b "[EMAIL_ADDRESS][DOMAIN_NAME]" at bounding box center [475, 144] width 106 height 6
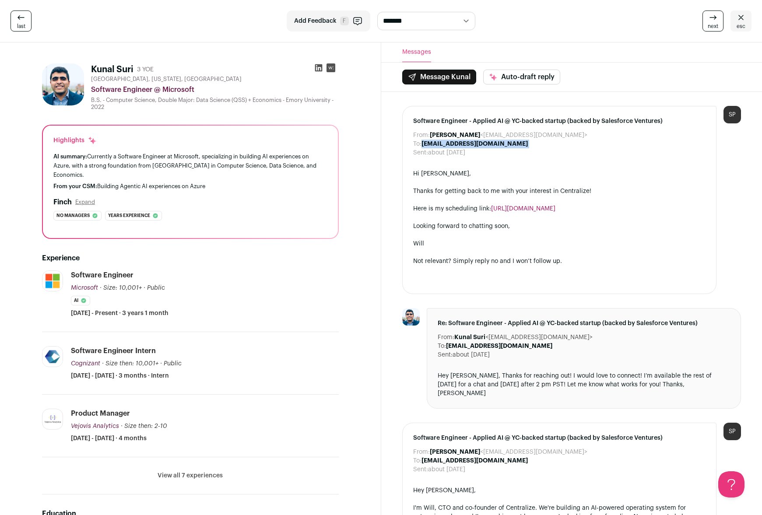
copy dl "[EMAIL_ADDRESS][DOMAIN_NAME]"
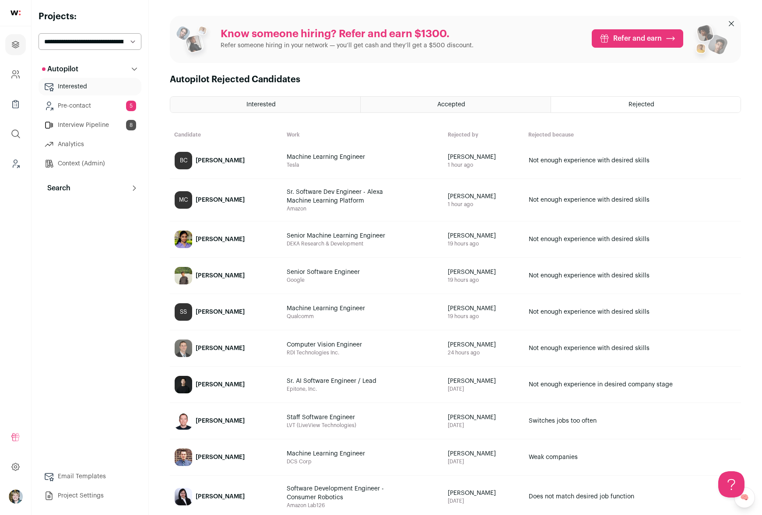
click at [82, 89] on link "Interested" at bounding box center [90, 87] width 103 height 18
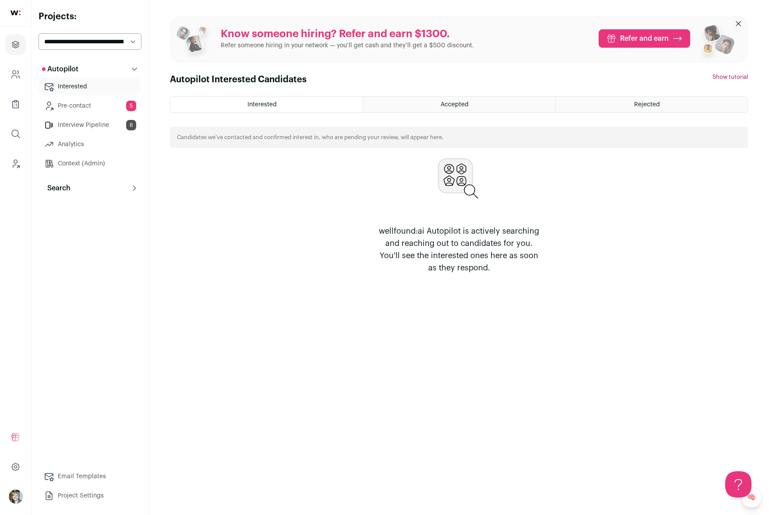
click at [116, 42] on select "**********" at bounding box center [90, 41] width 103 height 17
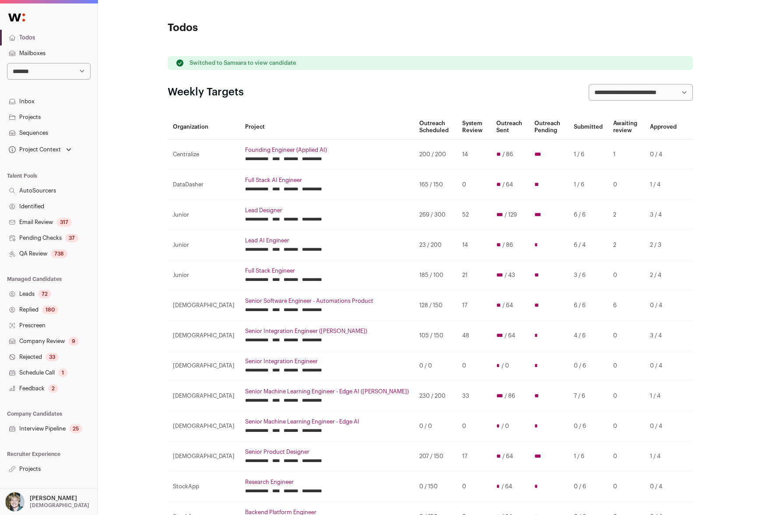
click at [67, 71] on select "**********" at bounding box center [49, 71] width 84 height 17
select select "*****"
click at [7, 63] on select "**********" at bounding box center [49, 71] width 84 height 17
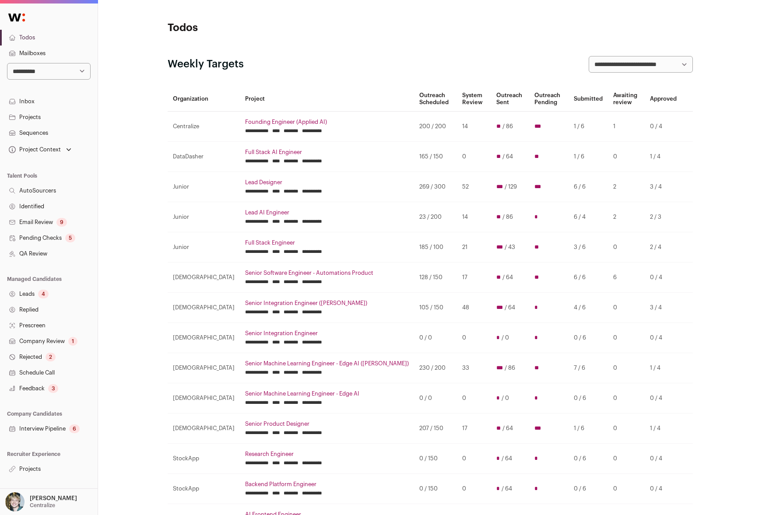
click at [57, 430] on link "Interview Pipeline 6" at bounding box center [49, 429] width 98 height 16
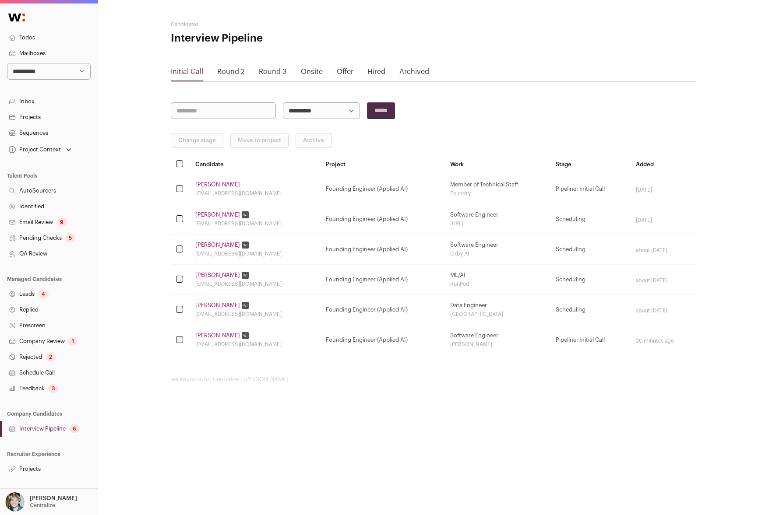
click at [264, 73] on link "Round 3" at bounding box center [273, 71] width 28 height 7
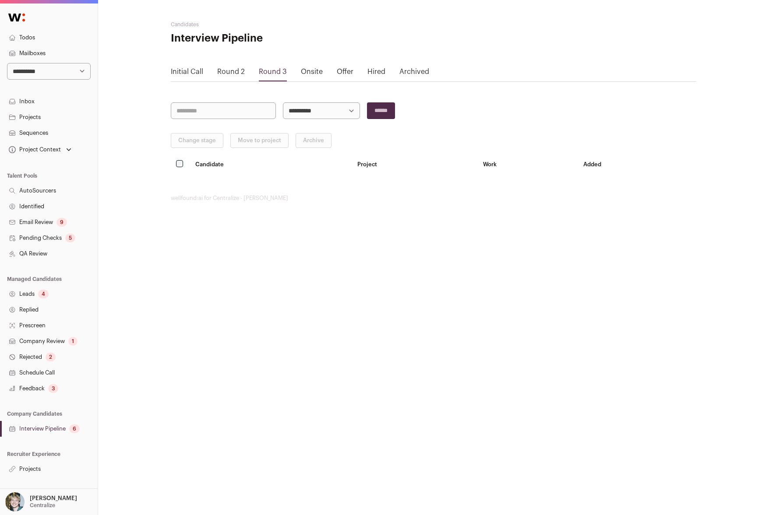
click at [243, 71] on link "Round 2" at bounding box center [231, 71] width 28 height 7
click at [226, 192] on div "kunalsuri217@gmail.com" at bounding box center [278, 193] width 167 height 7
click at [226, 192] on div "[EMAIL_ADDRESS][DOMAIN_NAME]" at bounding box center [278, 193] width 167 height 7
copy tr "[EMAIL_ADDRESS][DOMAIN_NAME]"
